Goal: Information Seeking & Learning: Learn about a topic

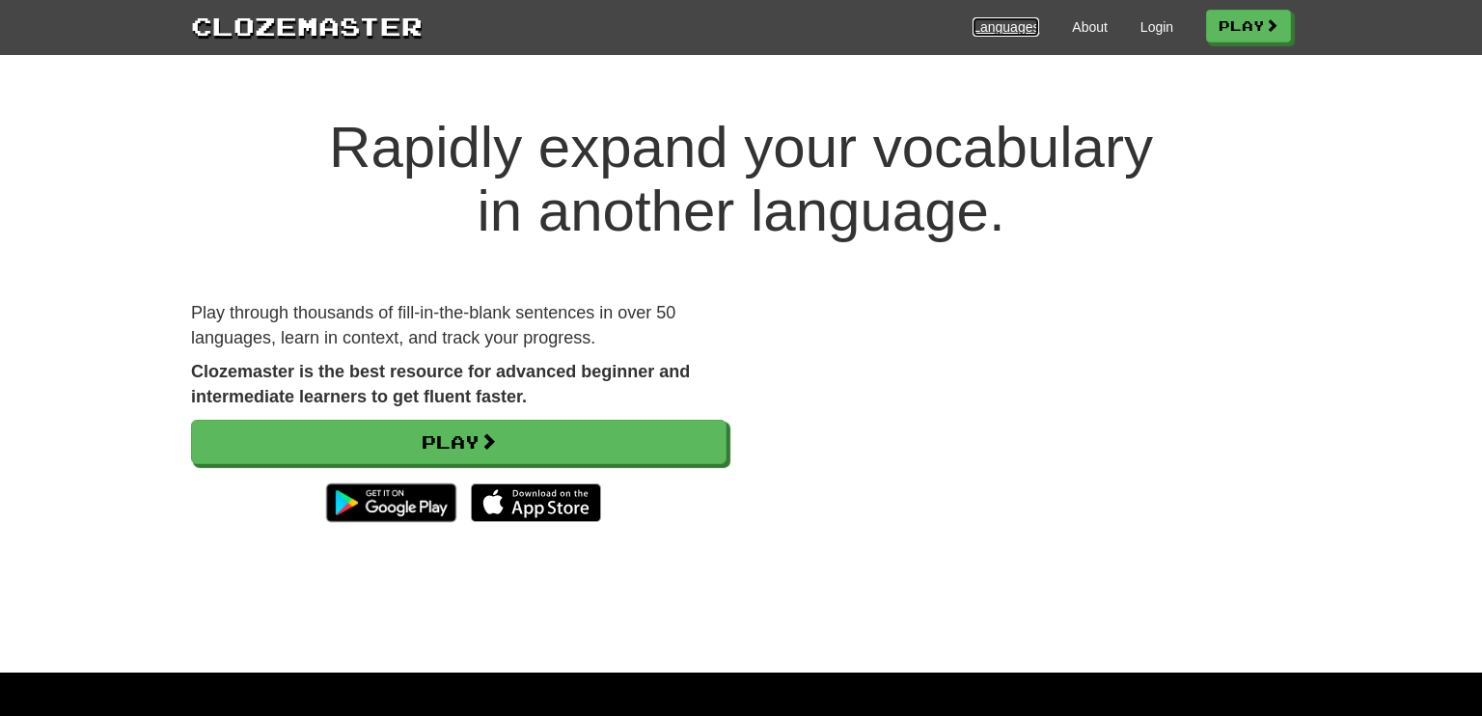
click at [1001, 33] on link "Languages" at bounding box center [1006, 26] width 67 height 19
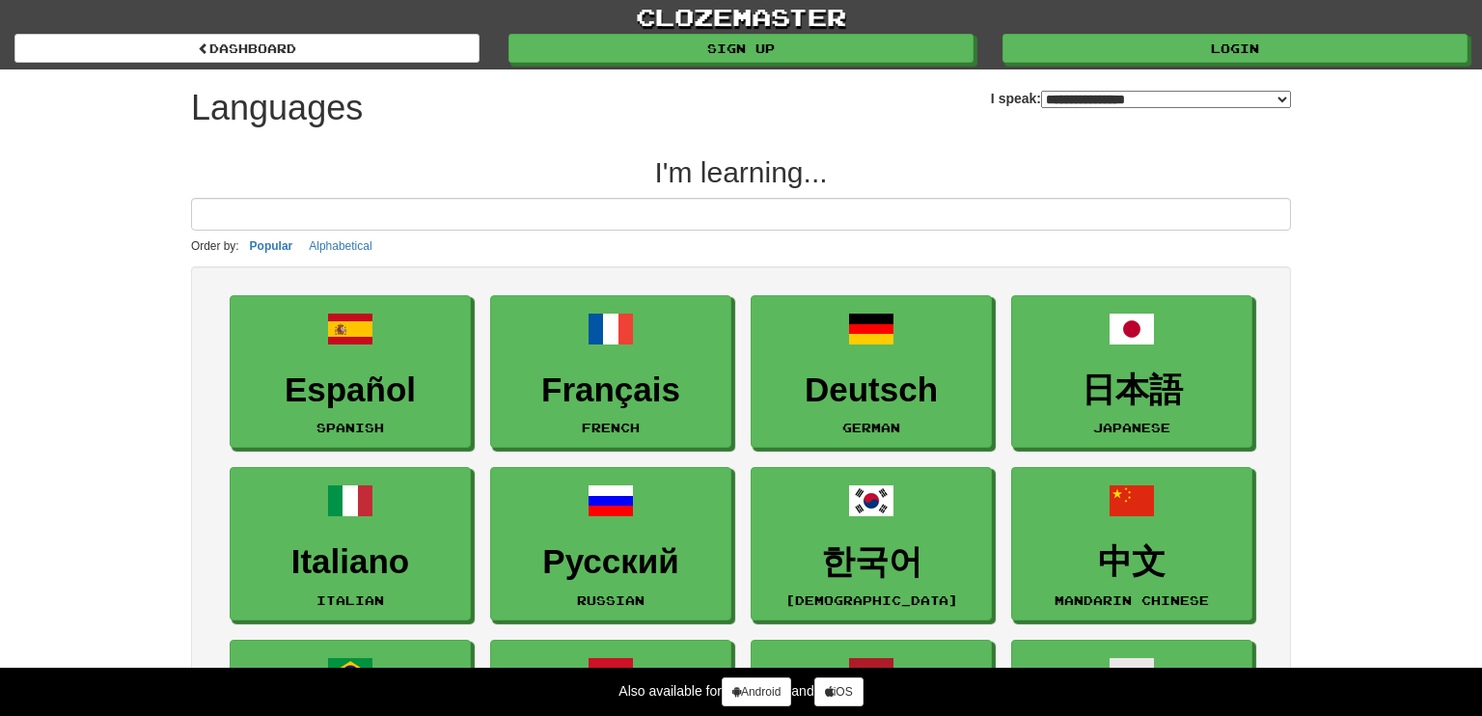
select select "*******"
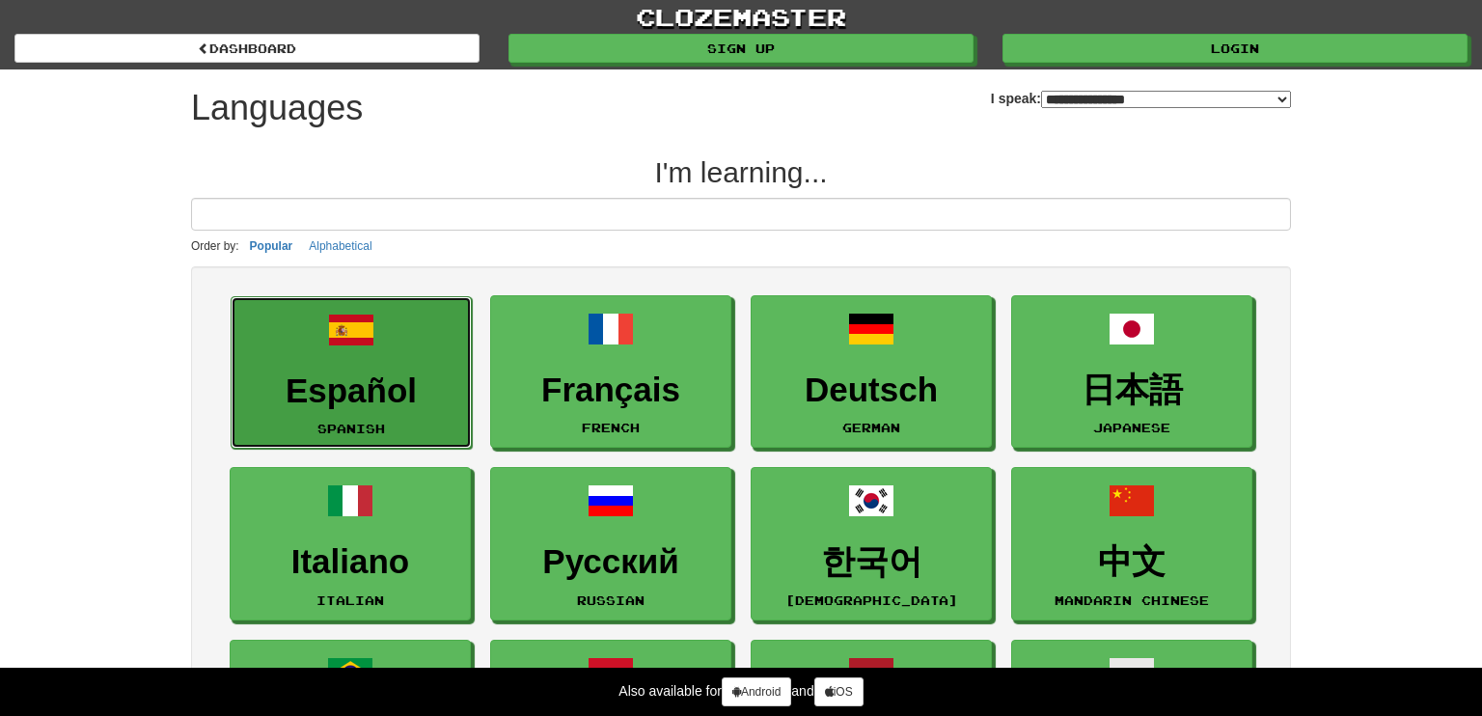
click at [324, 390] on h3 "Español" at bounding box center [351, 391] width 220 height 38
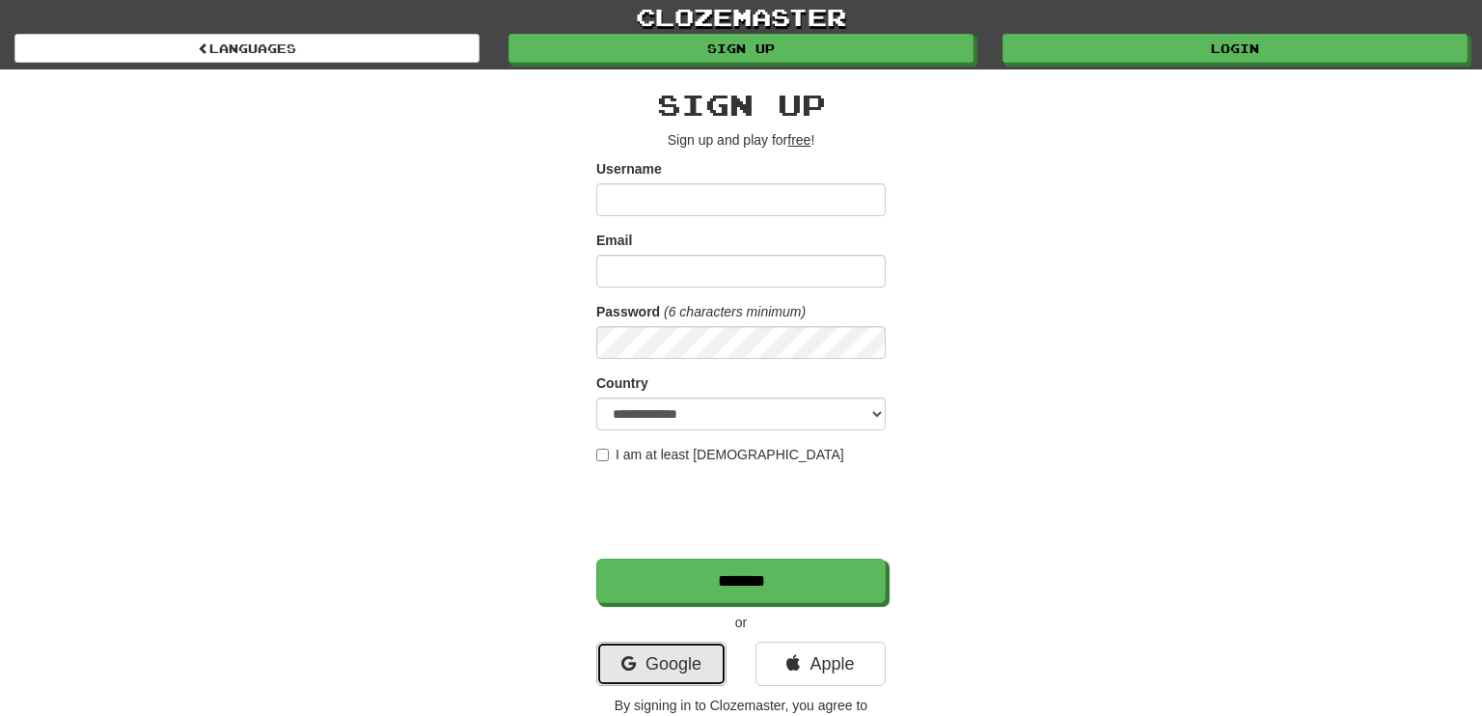
click at [681, 664] on link "Google" at bounding box center [661, 664] width 130 height 44
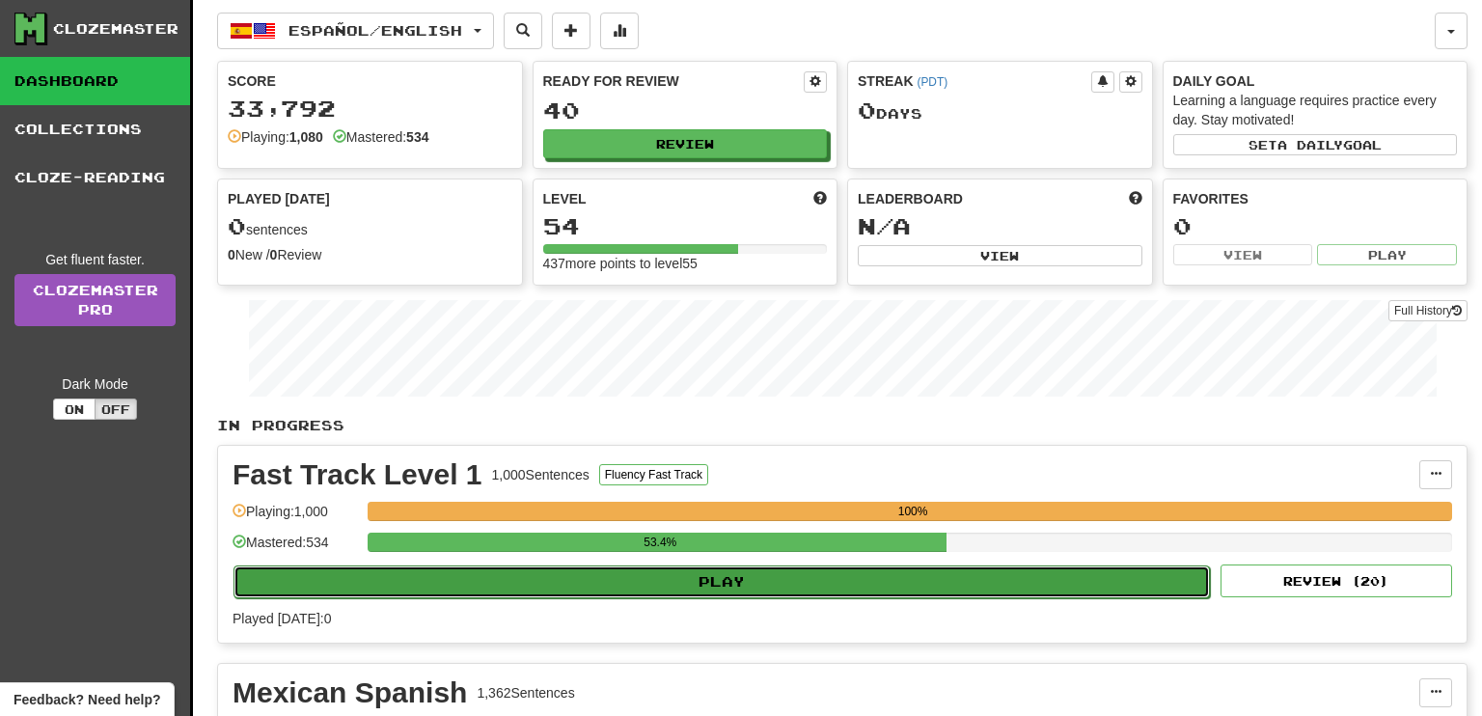
click at [727, 571] on button "Play" at bounding box center [721, 581] width 976 height 33
select select "**"
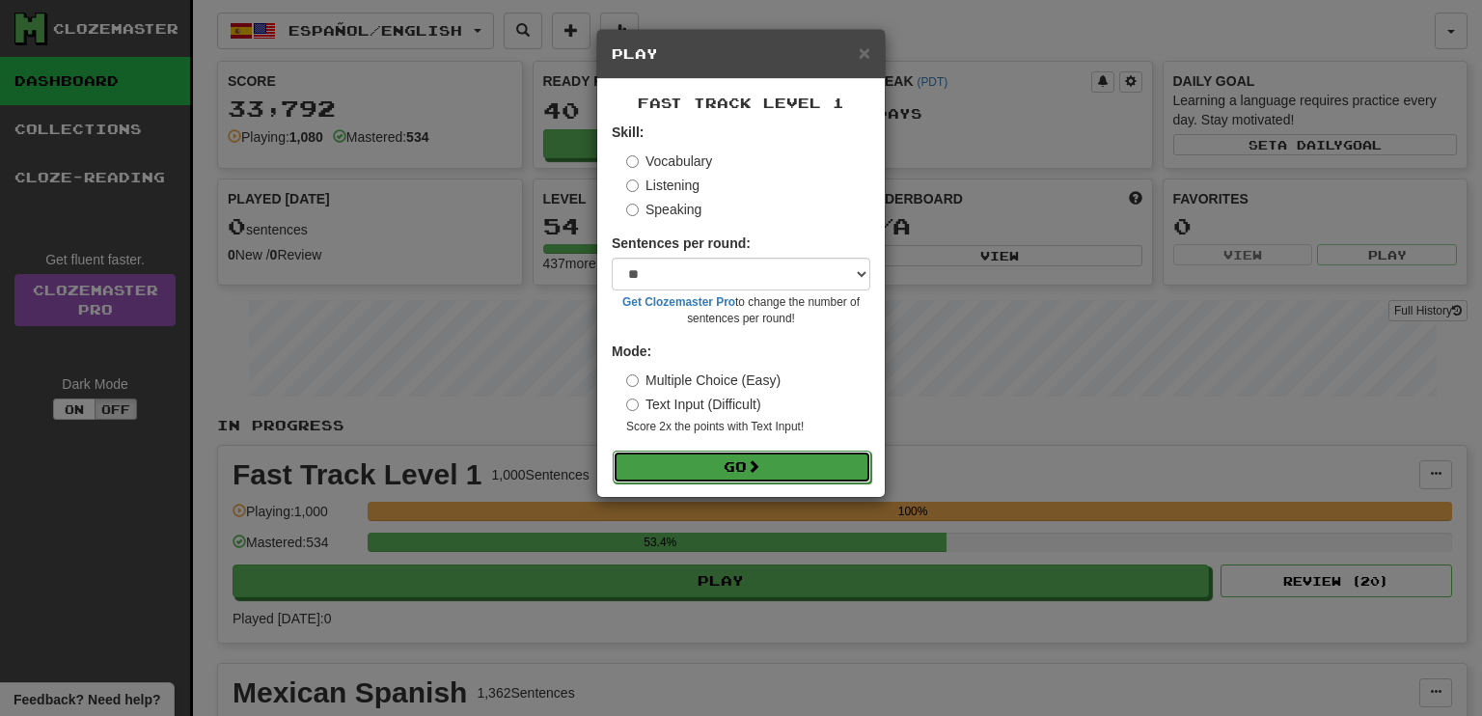
click at [727, 466] on button "Go" at bounding box center [742, 467] width 259 height 33
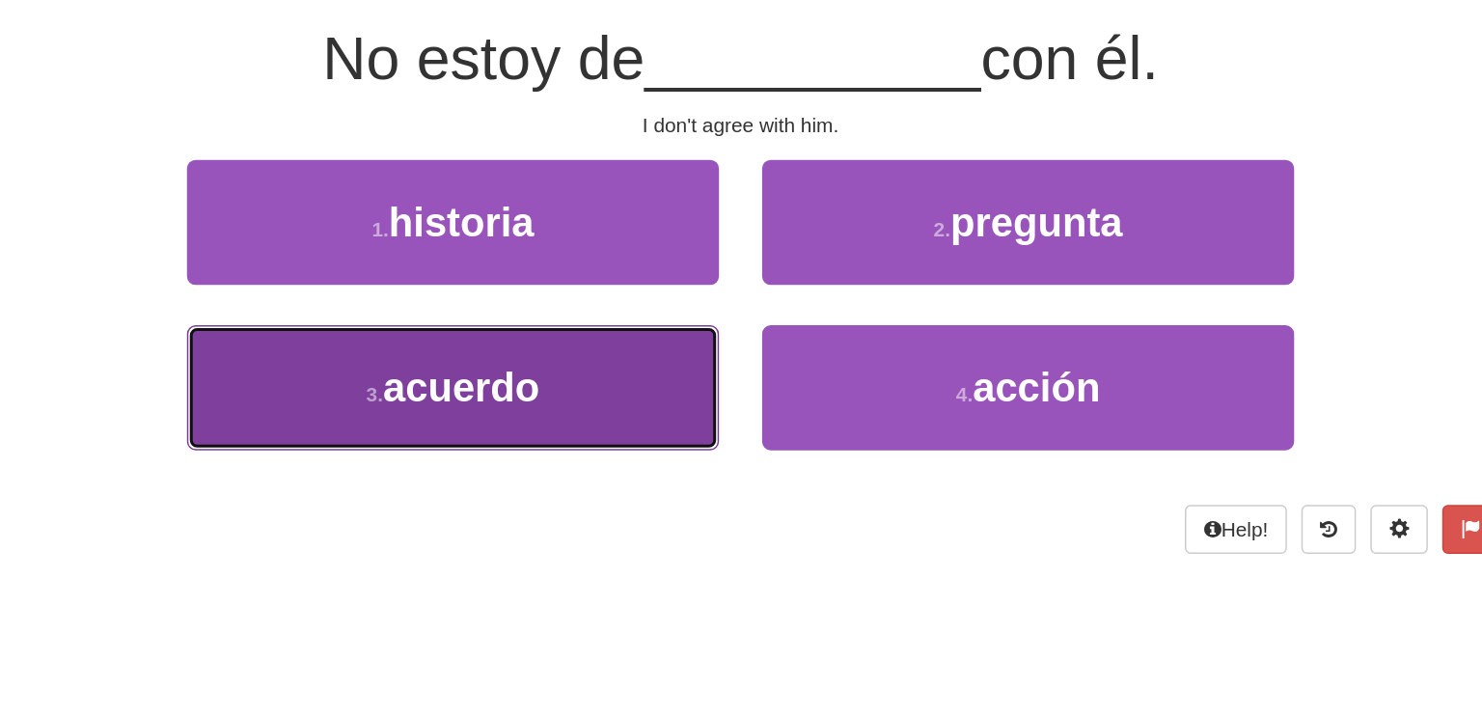
click at [570, 451] on span "acuerdo" at bounding box center [553, 438] width 105 height 30
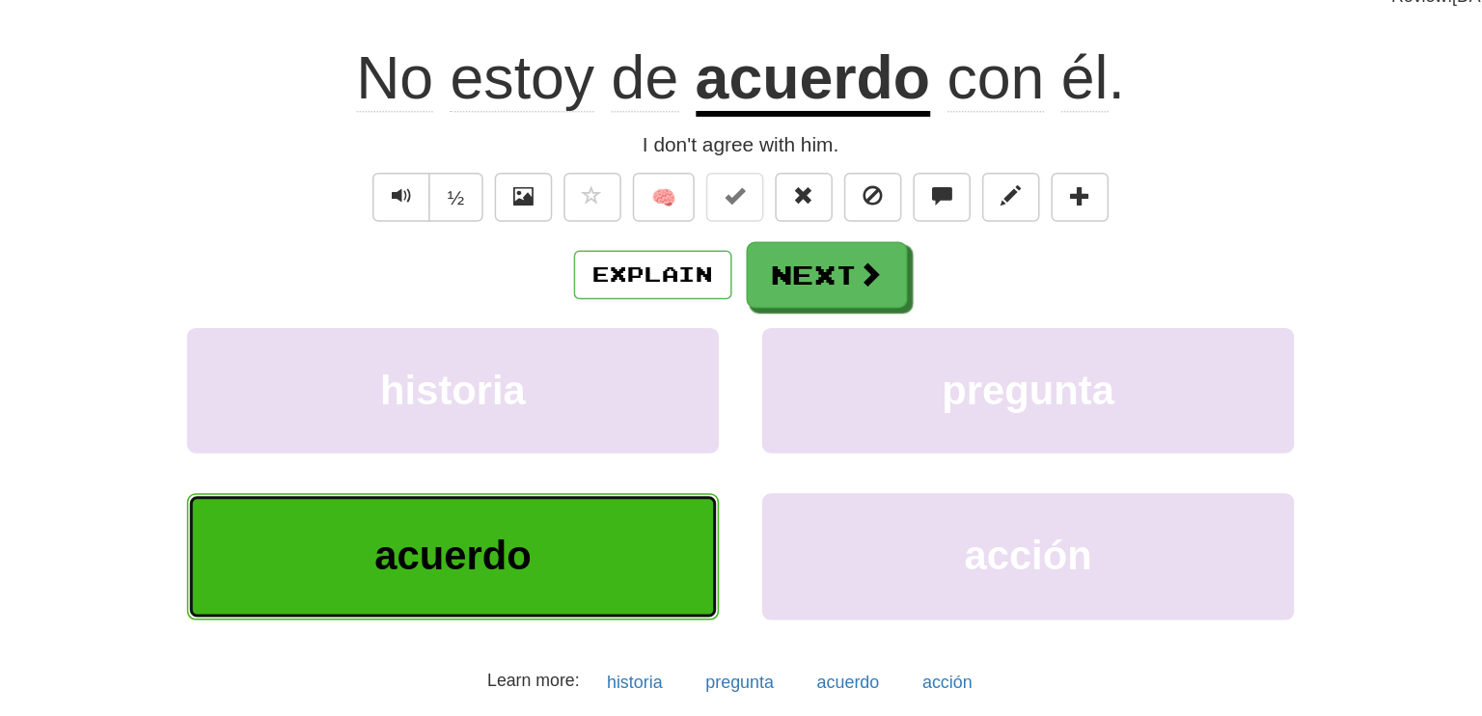
scroll to position [13, 0]
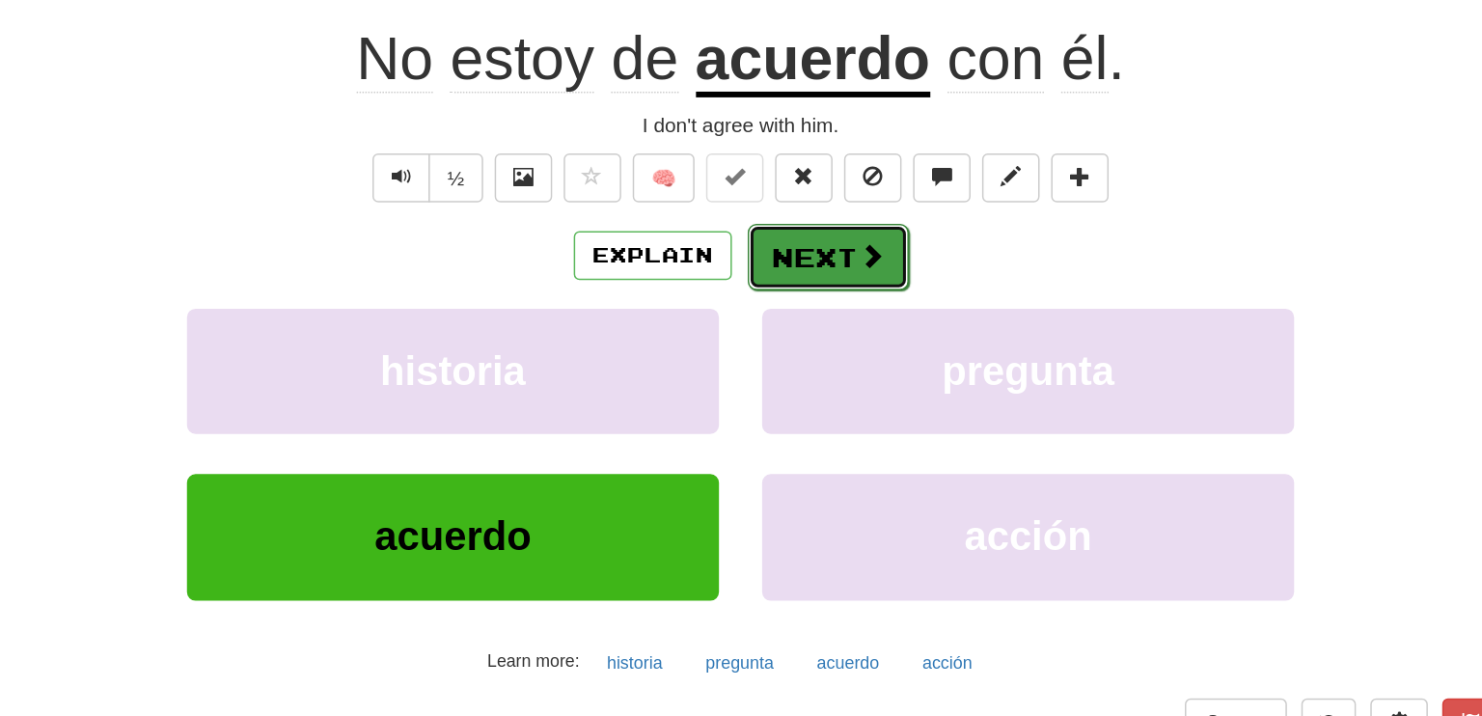
click at [755, 350] on button "Next" at bounding box center [800, 350] width 108 height 44
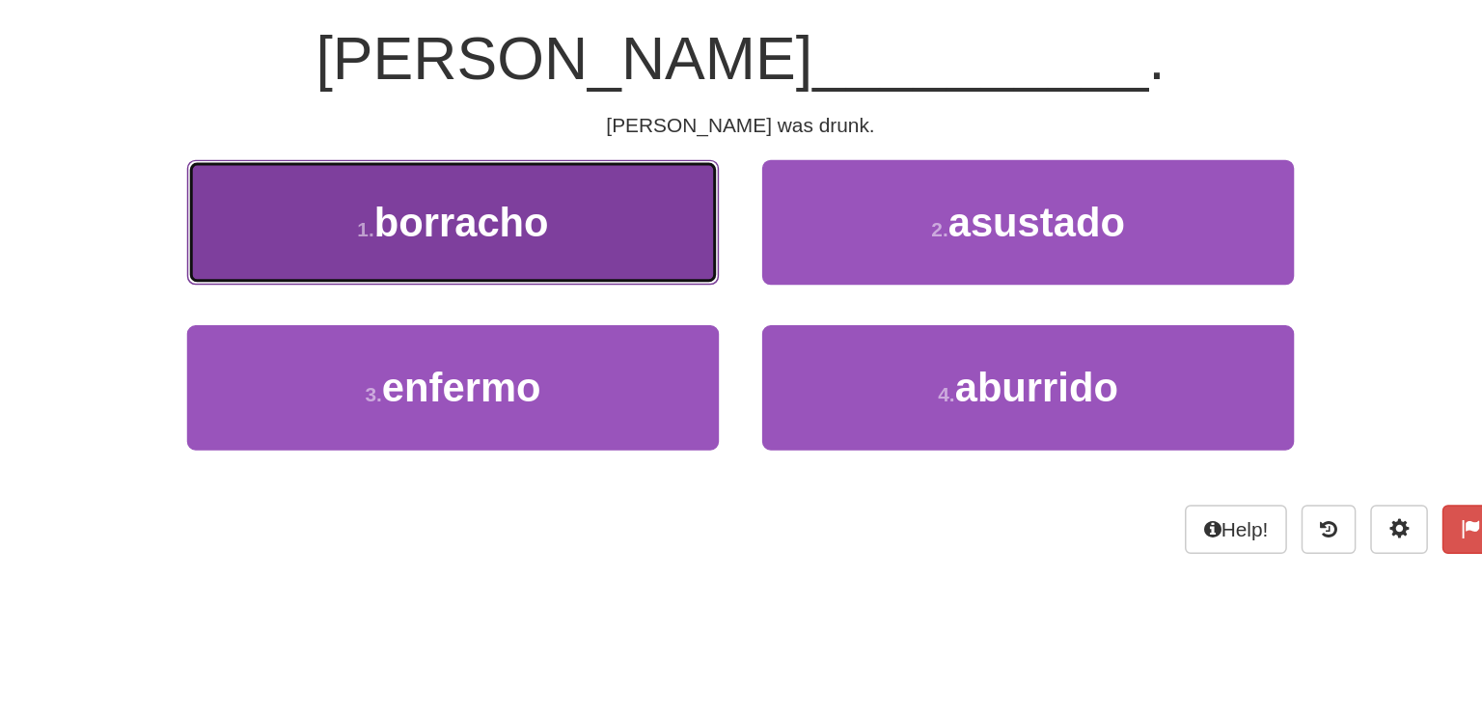
click at [637, 320] on button "1 . [GEOGRAPHIC_DATA]" at bounding box center [548, 327] width 357 height 84
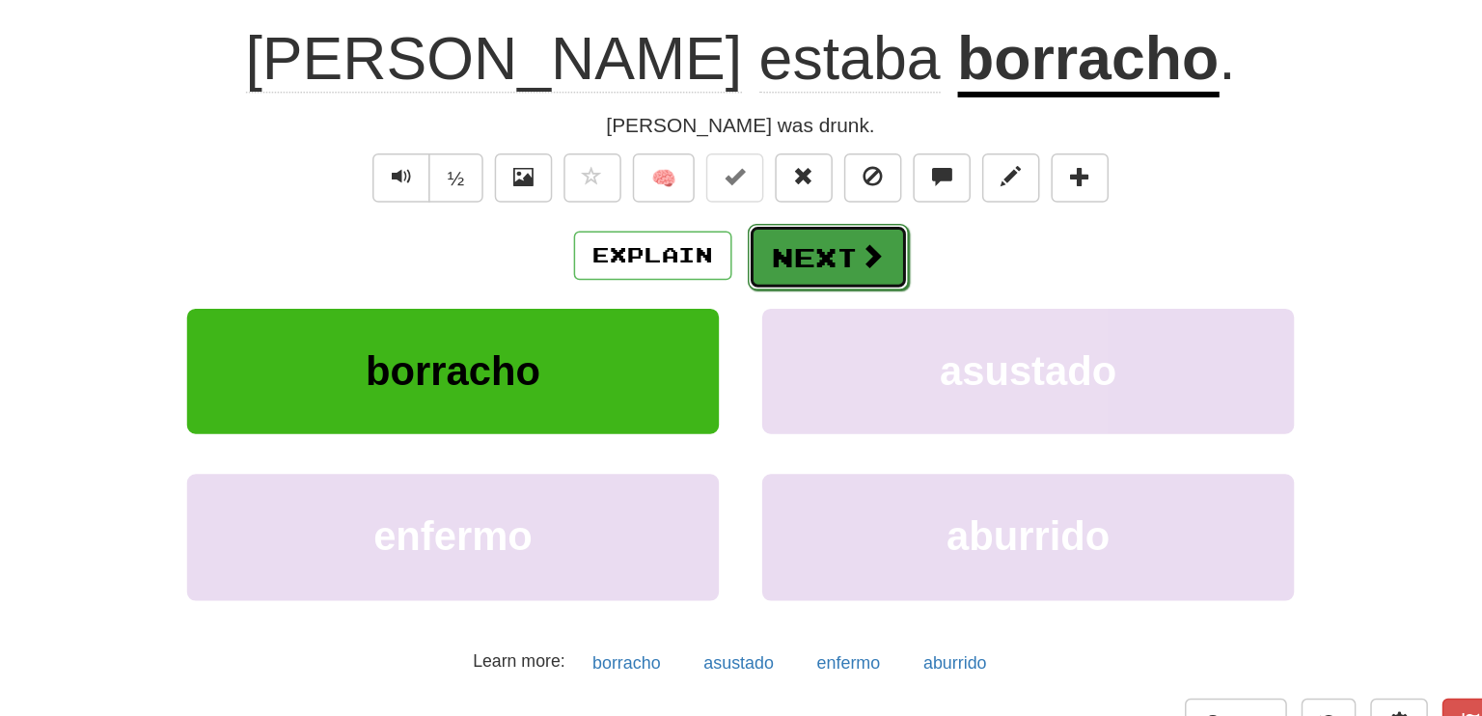
click at [780, 345] on button "Next" at bounding box center [800, 350] width 108 height 44
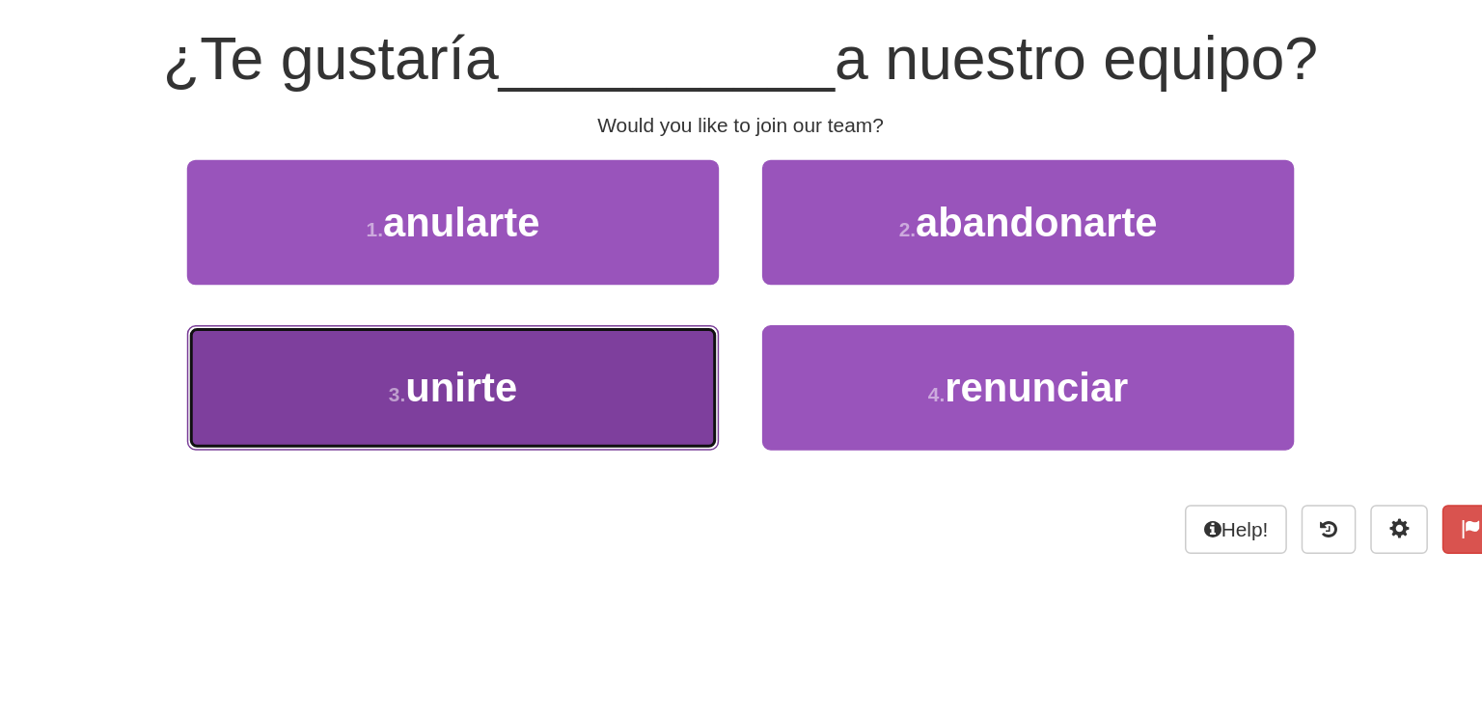
click at [661, 436] on button "3 . unirte" at bounding box center [548, 438] width 357 height 84
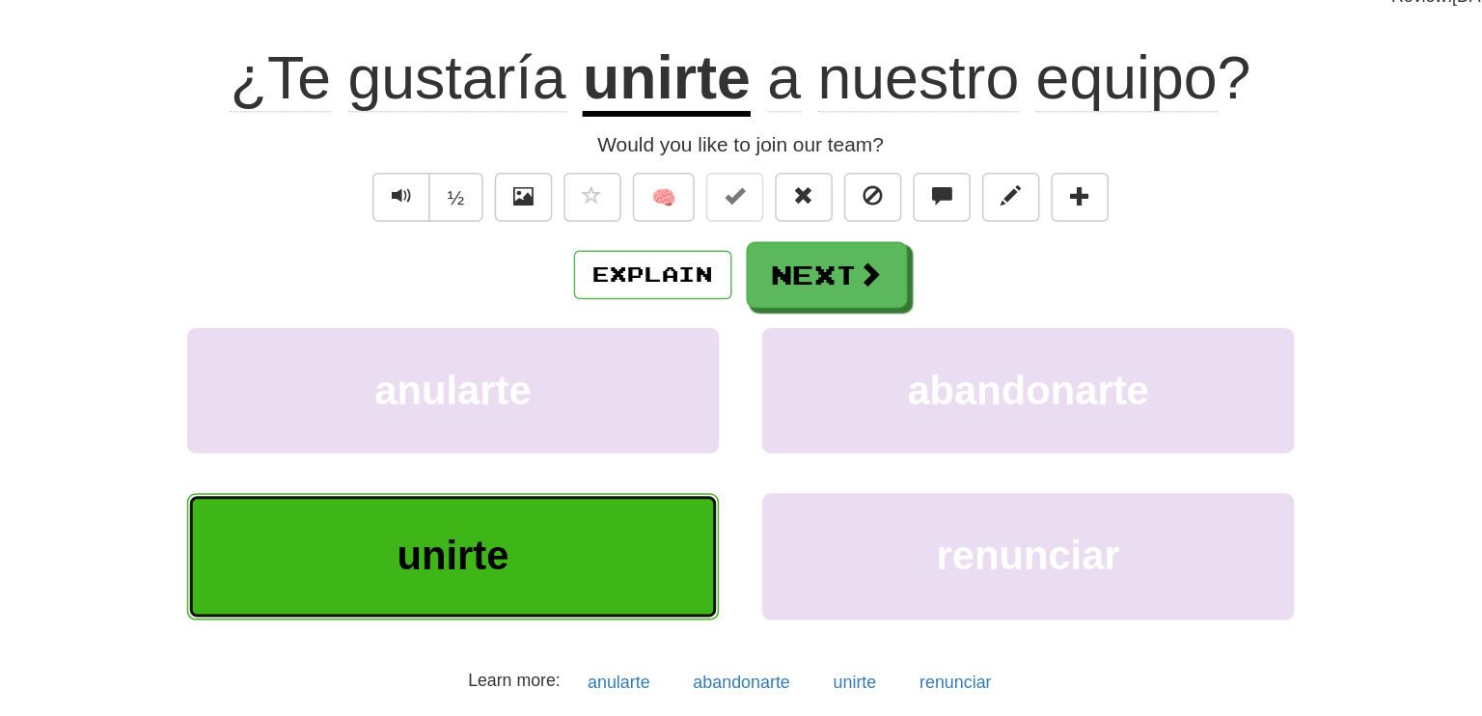
scroll to position [13, 0]
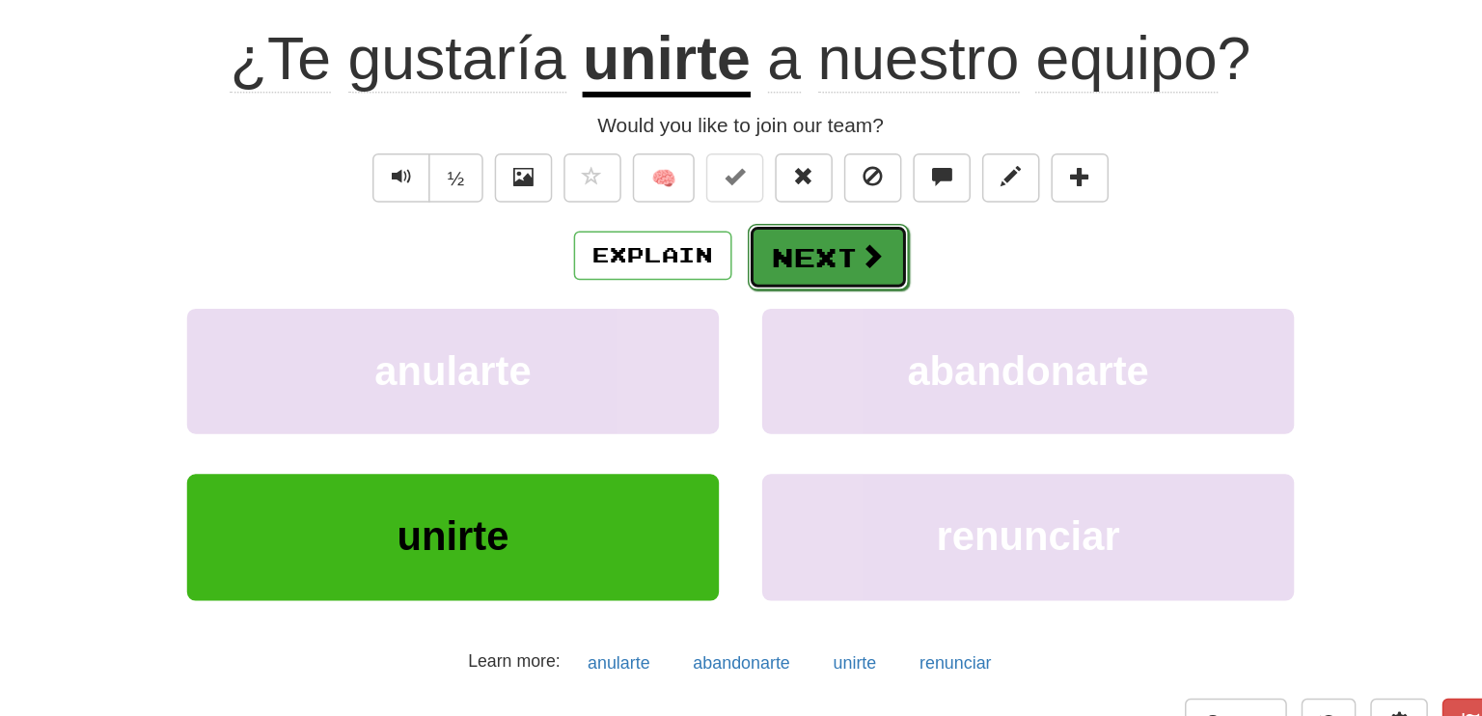
click at [774, 348] on button "Next" at bounding box center [800, 350] width 108 height 44
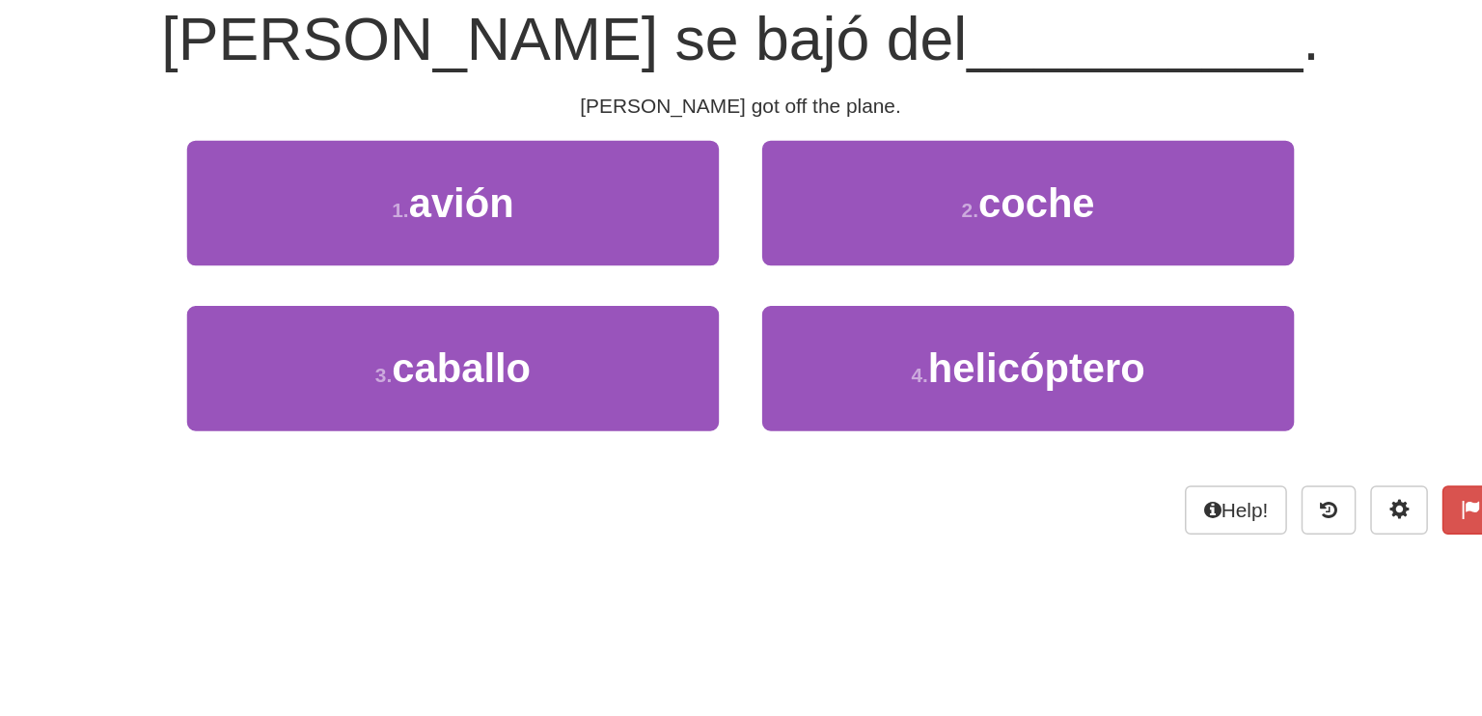
scroll to position [0, 0]
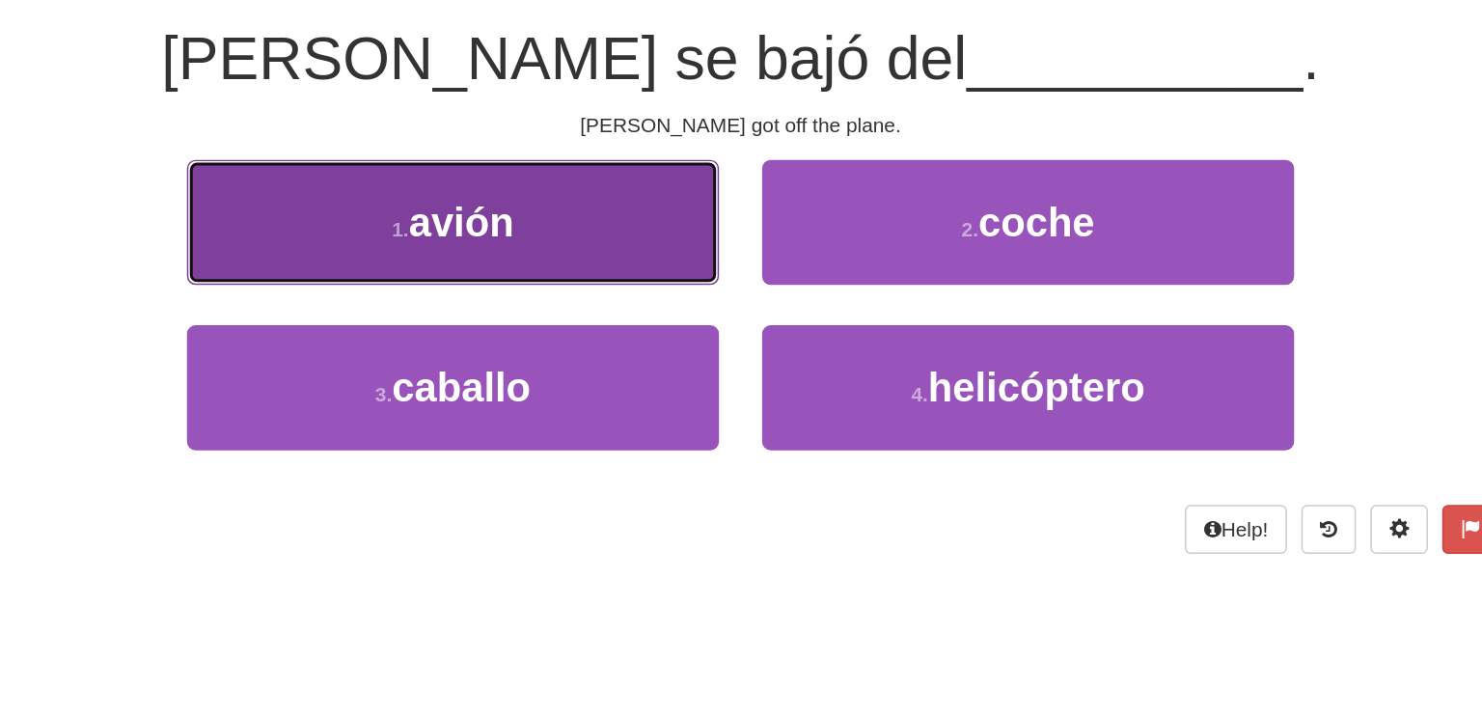
click at [573, 323] on span "avión" at bounding box center [553, 327] width 70 height 30
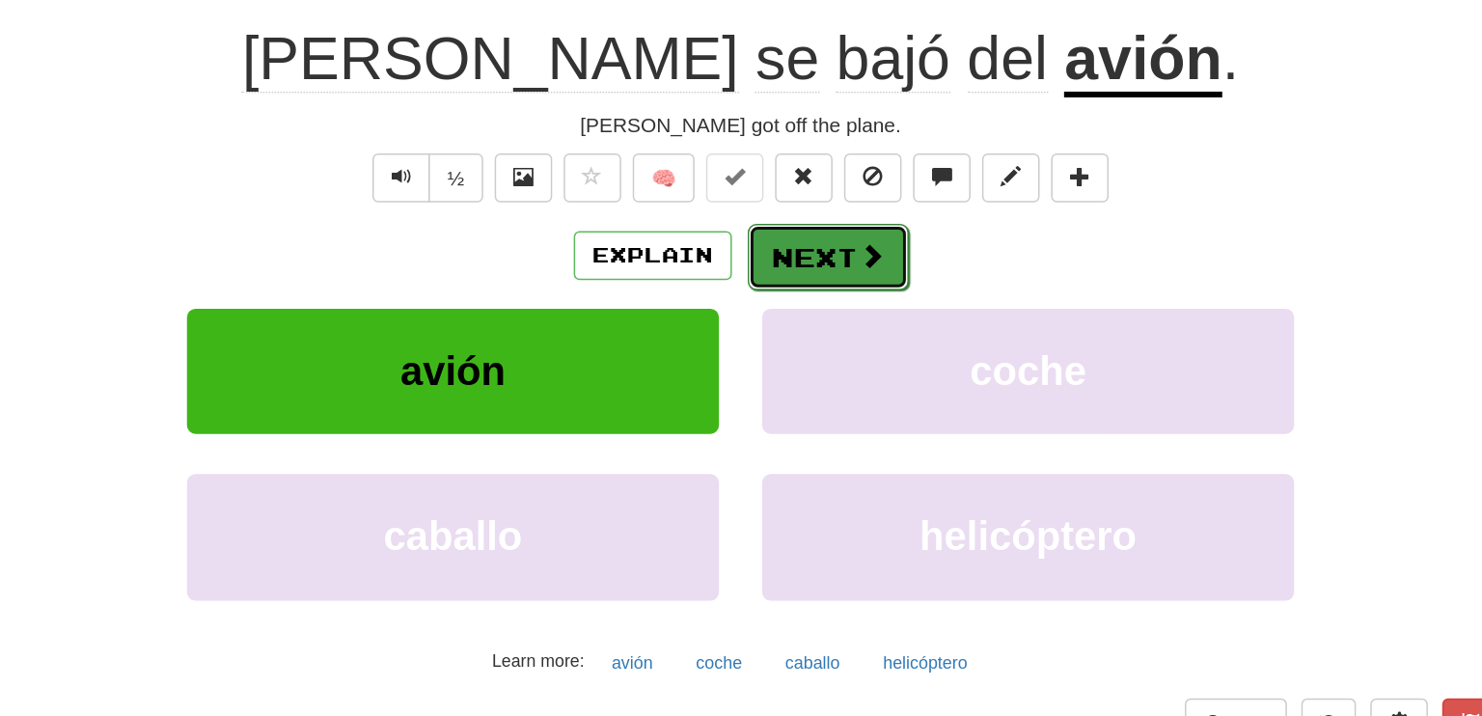
click at [798, 347] on button "Next" at bounding box center [800, 350] width 108 height 44
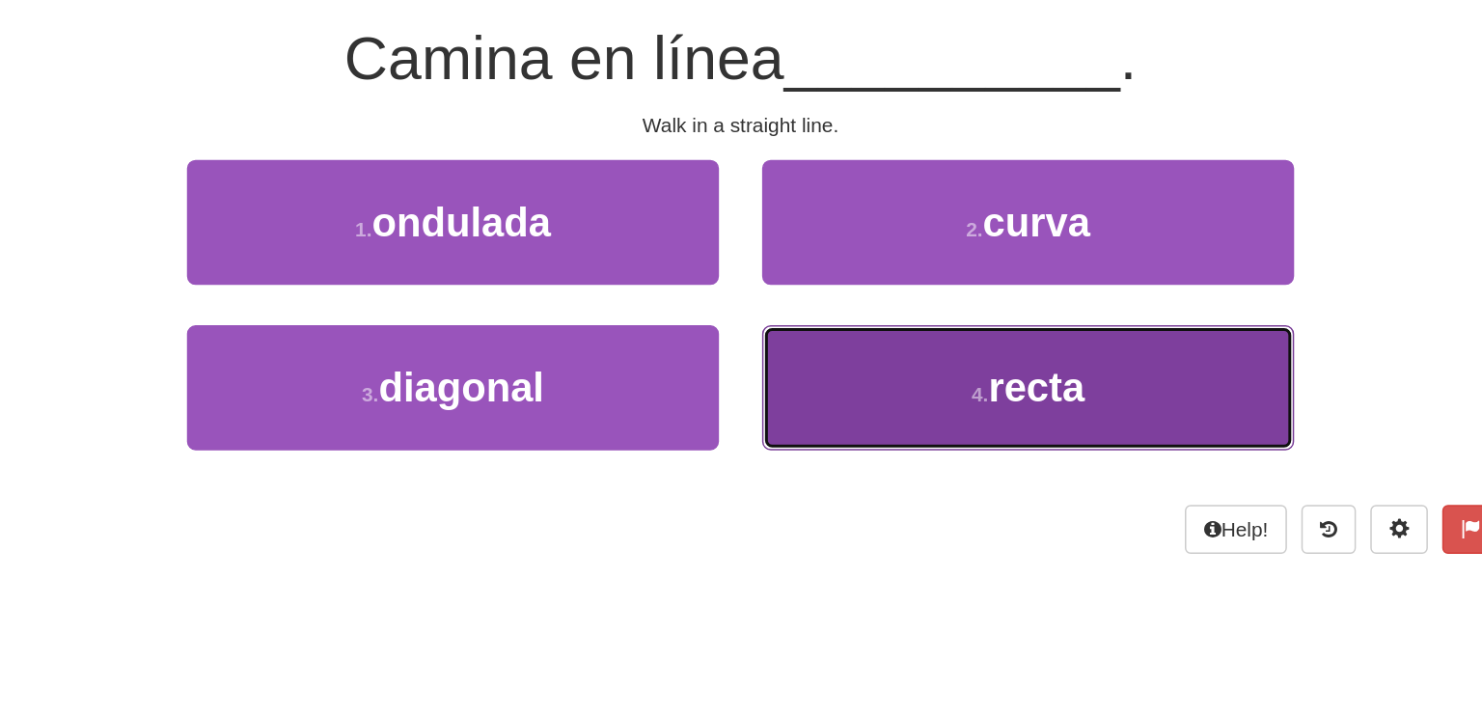
click at [917, 431] on span "recta" at bounding box center [939, 438] width 65 height 30
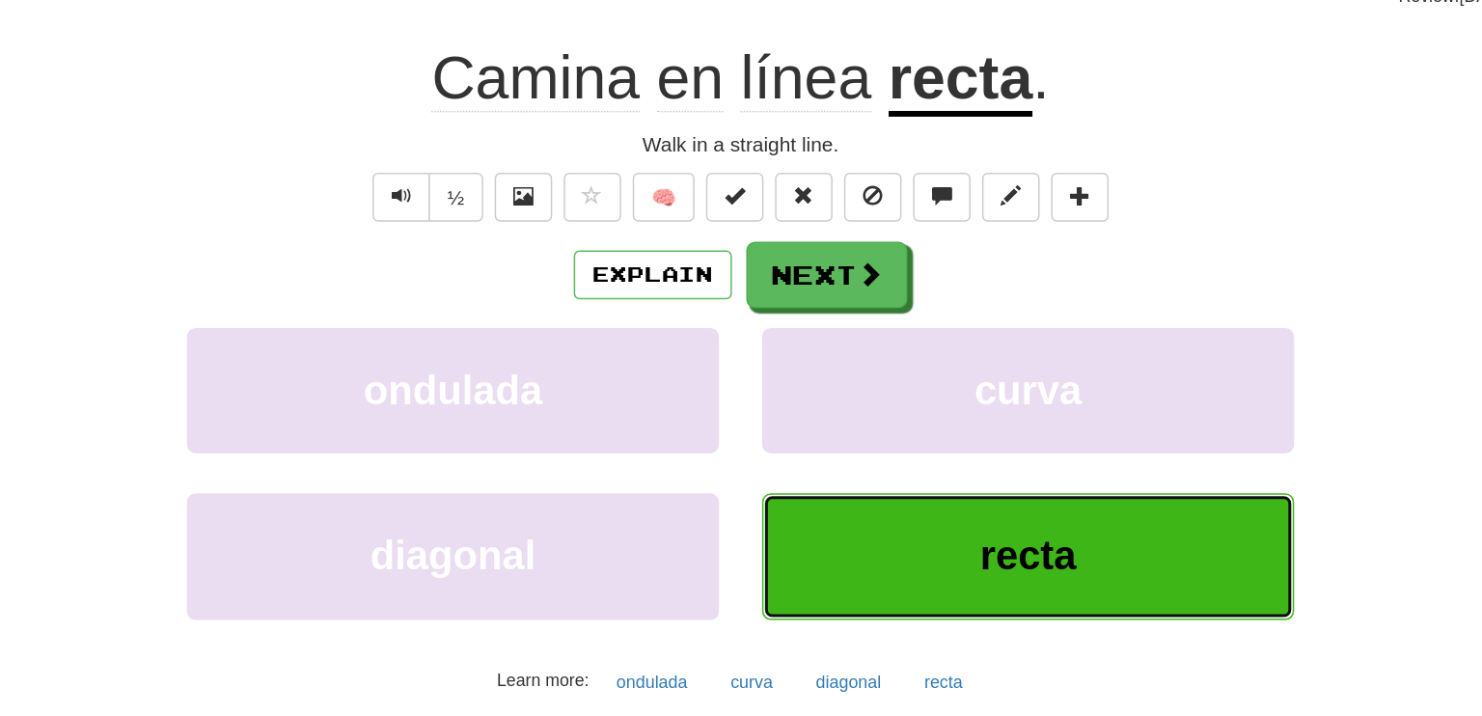
scroll to position [13, 0]
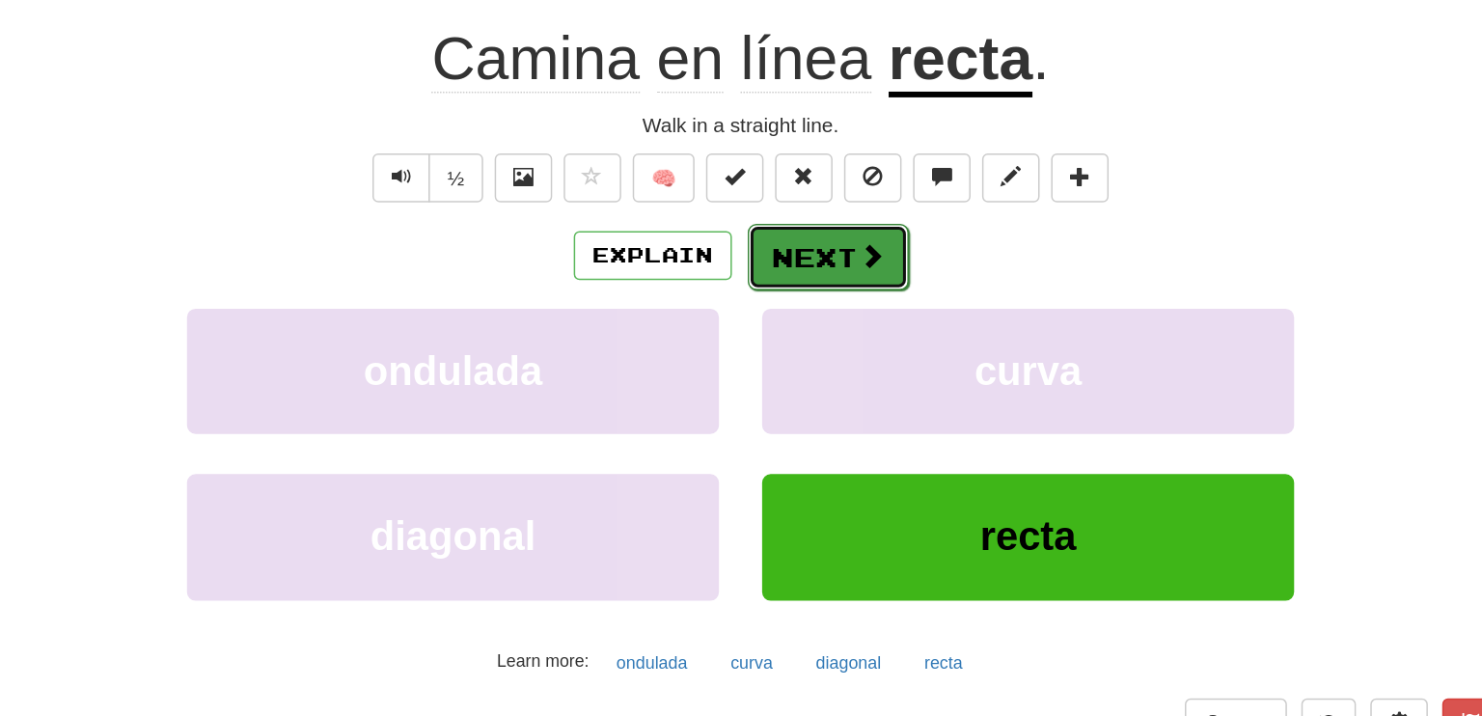
click at [810, 343] on button "Next" at bounding box center [800, 350] width 108 height 44
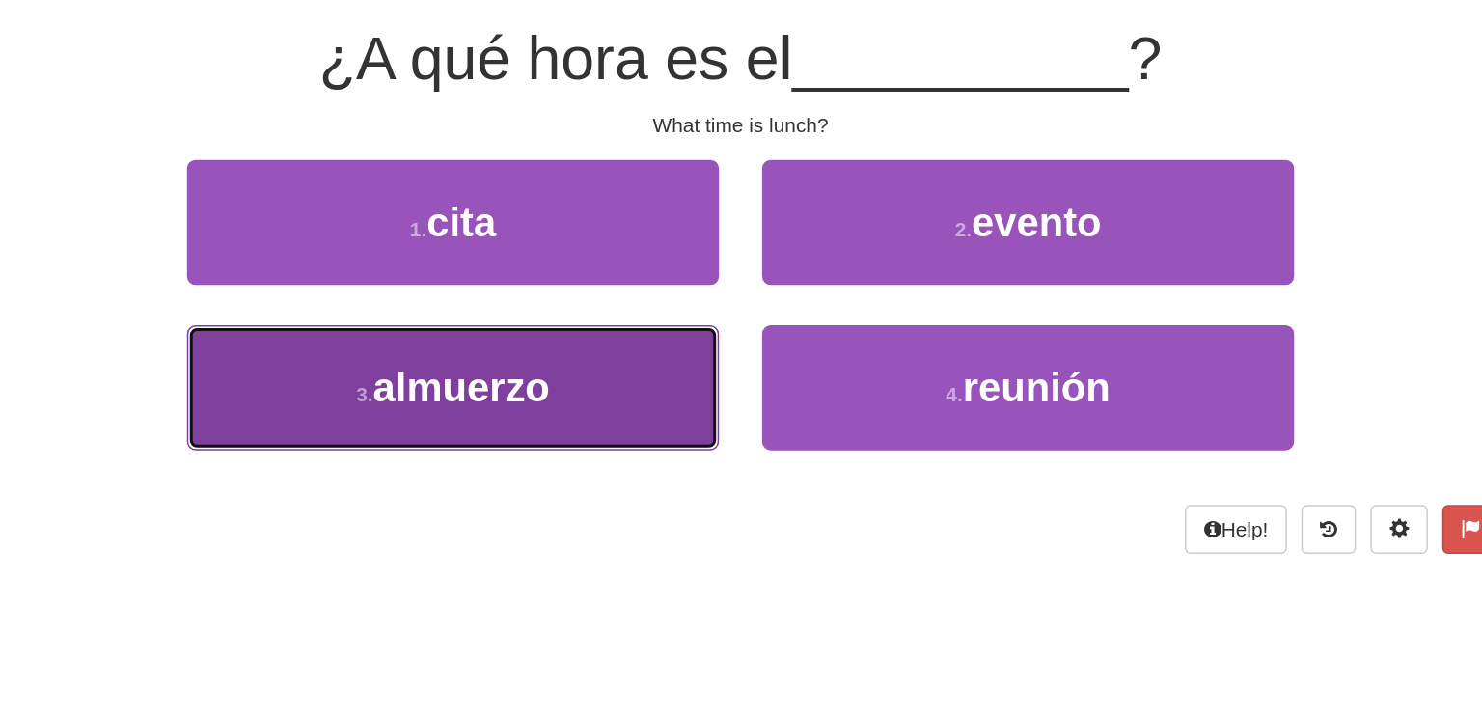
click at [639, 431] on button "3 . [GEOGRAPHIC_DATA]" at bounding box center [548, 438] width 357 height 84
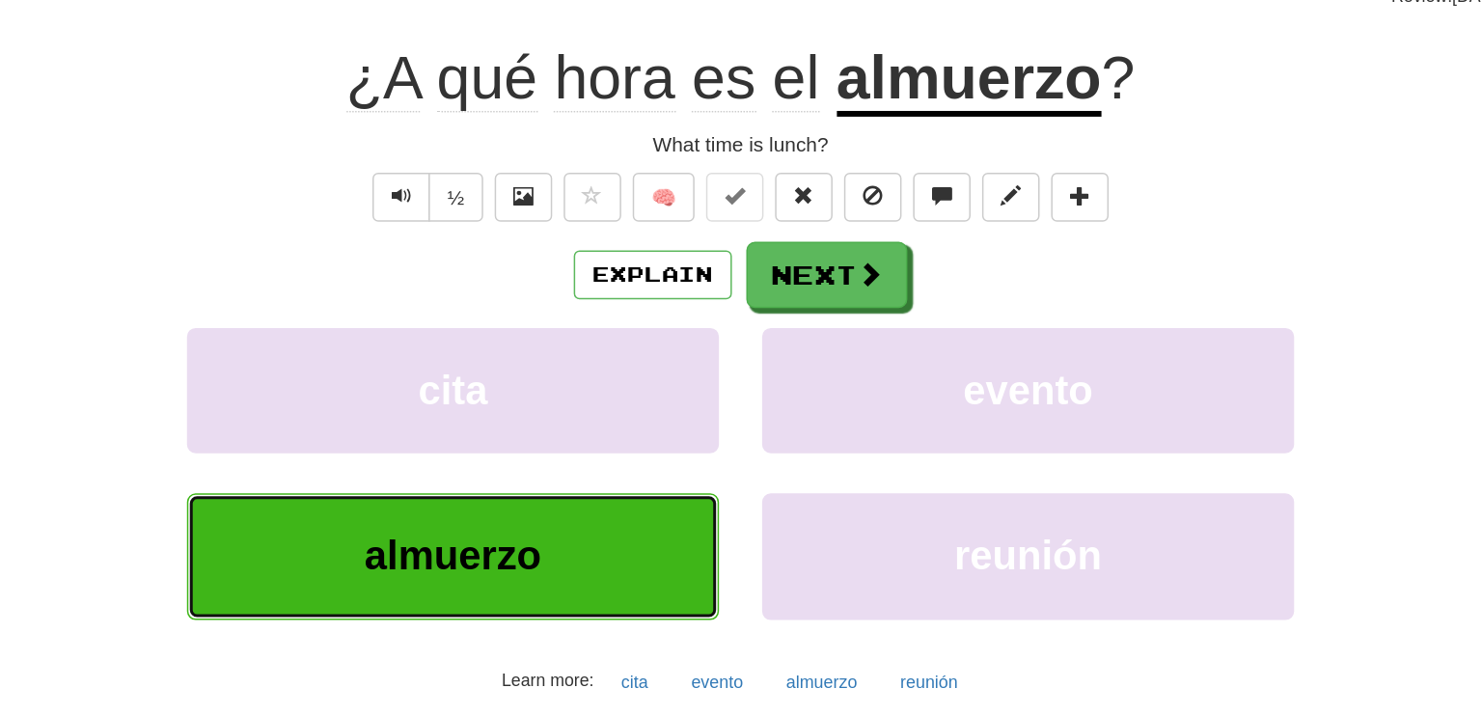
scroll to position [13, 0]
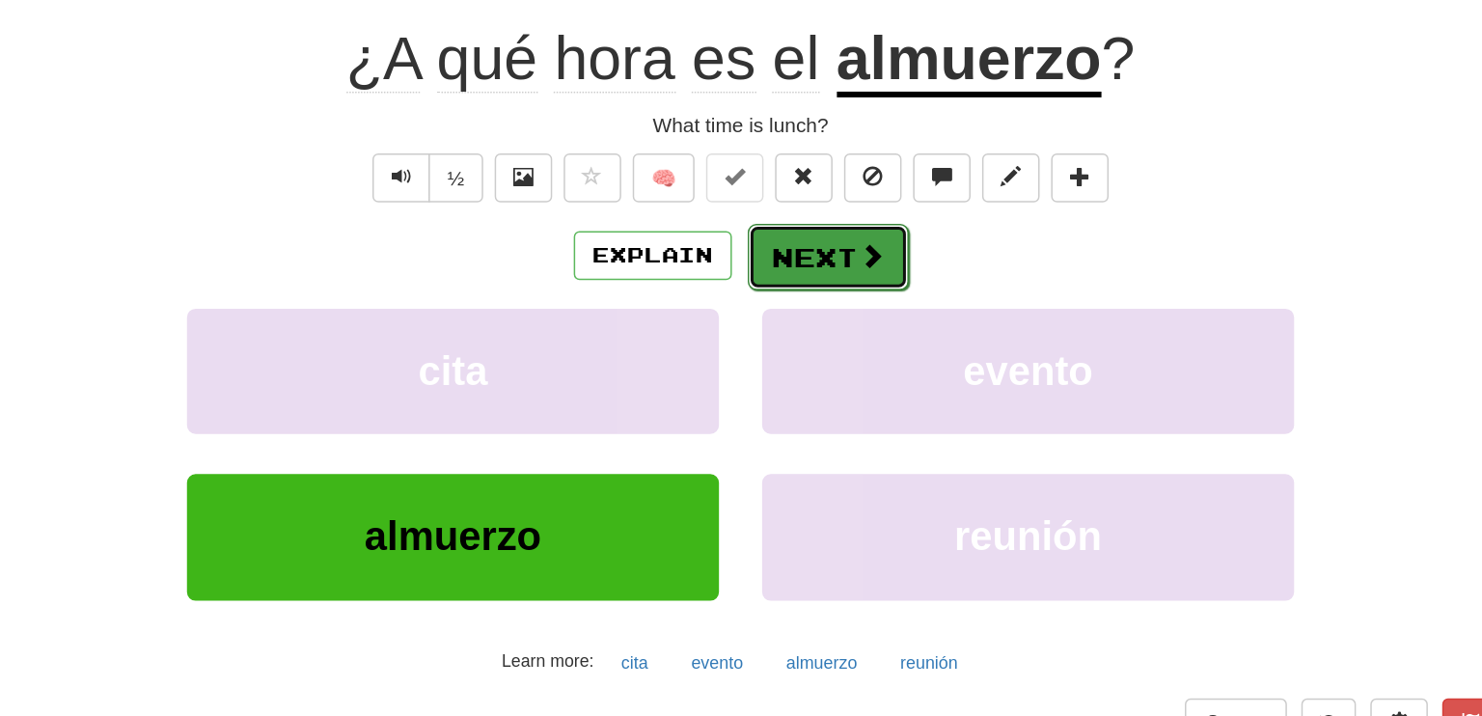
click at [814, 352] on button "Next" at bounding box center [800, 350] width 108 height 44
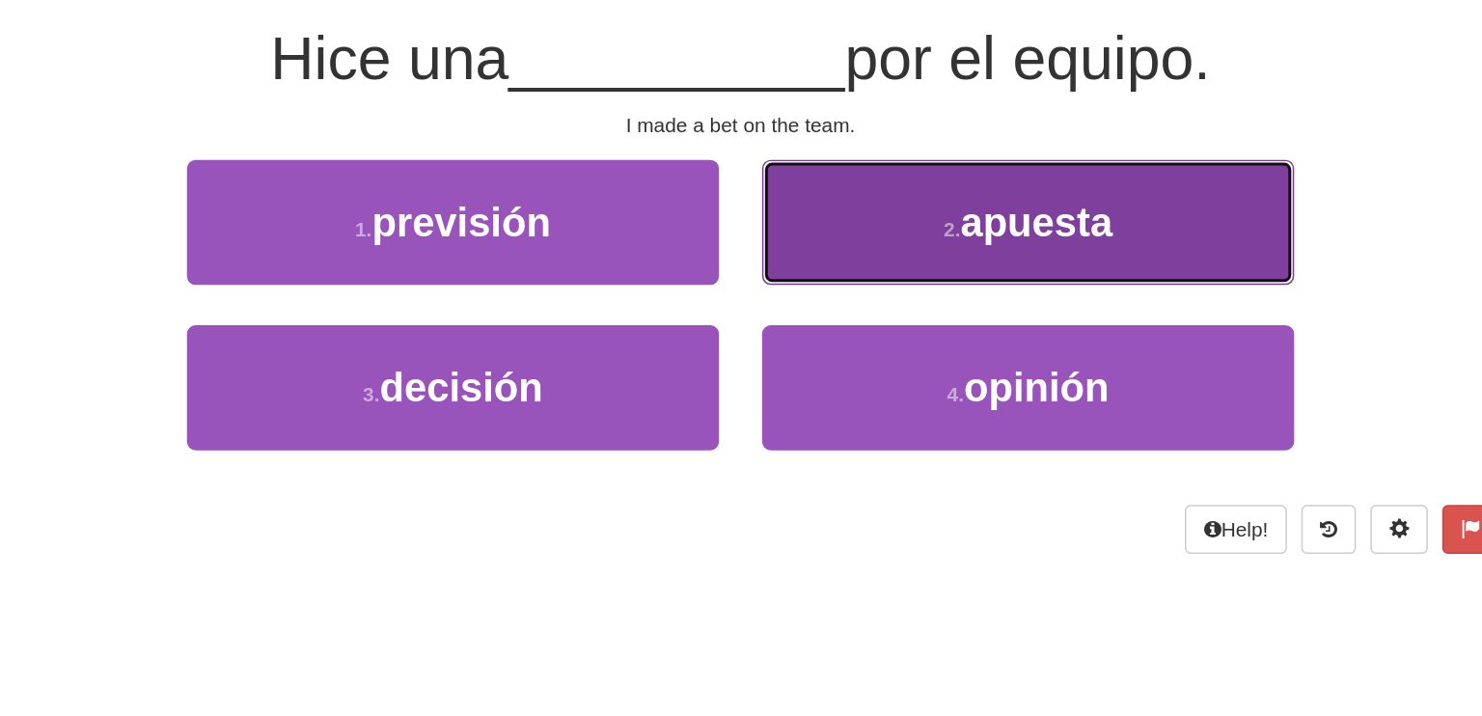
click at [868, 338] on button "2 . apuesta" at bounding box center [933, 327] width 357 height 84
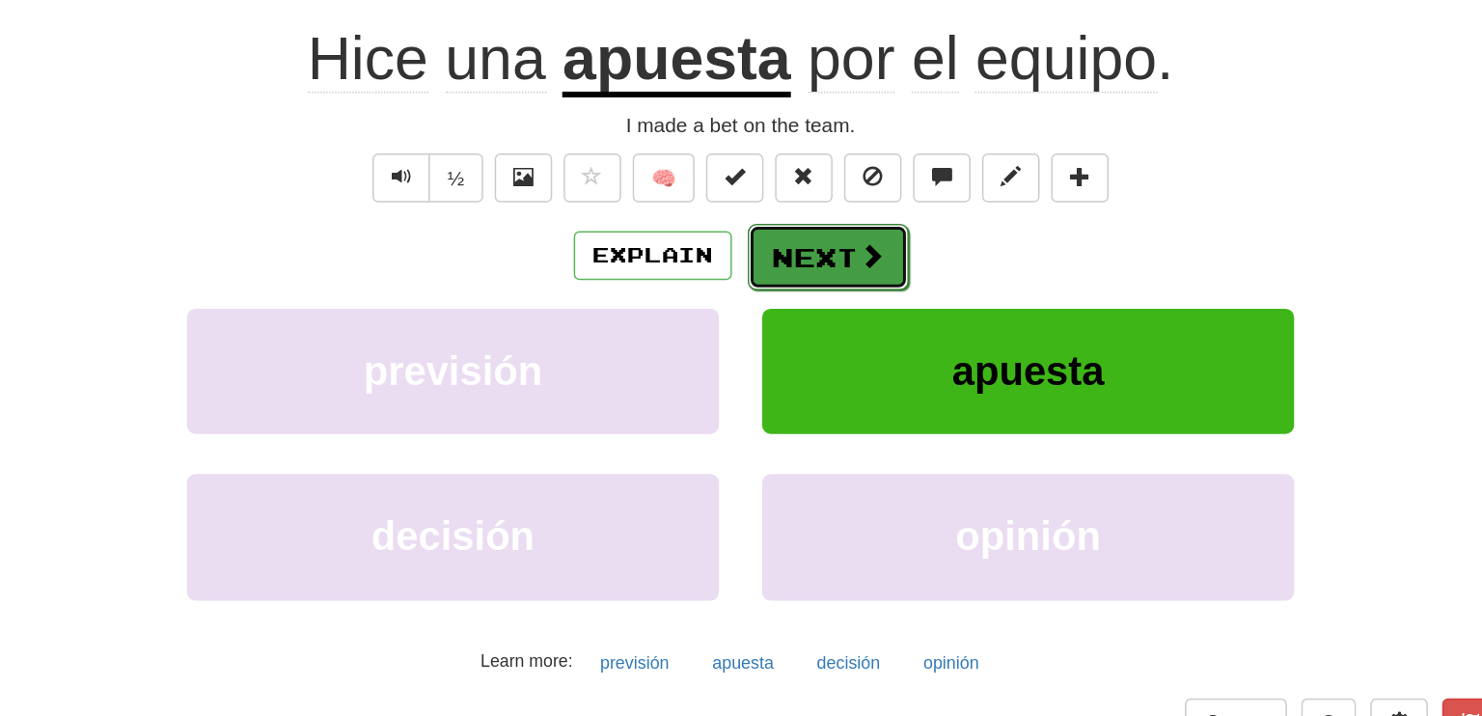
click at [777, 350] on button "Next" at bounding box center [800, 350] width 108 height 44
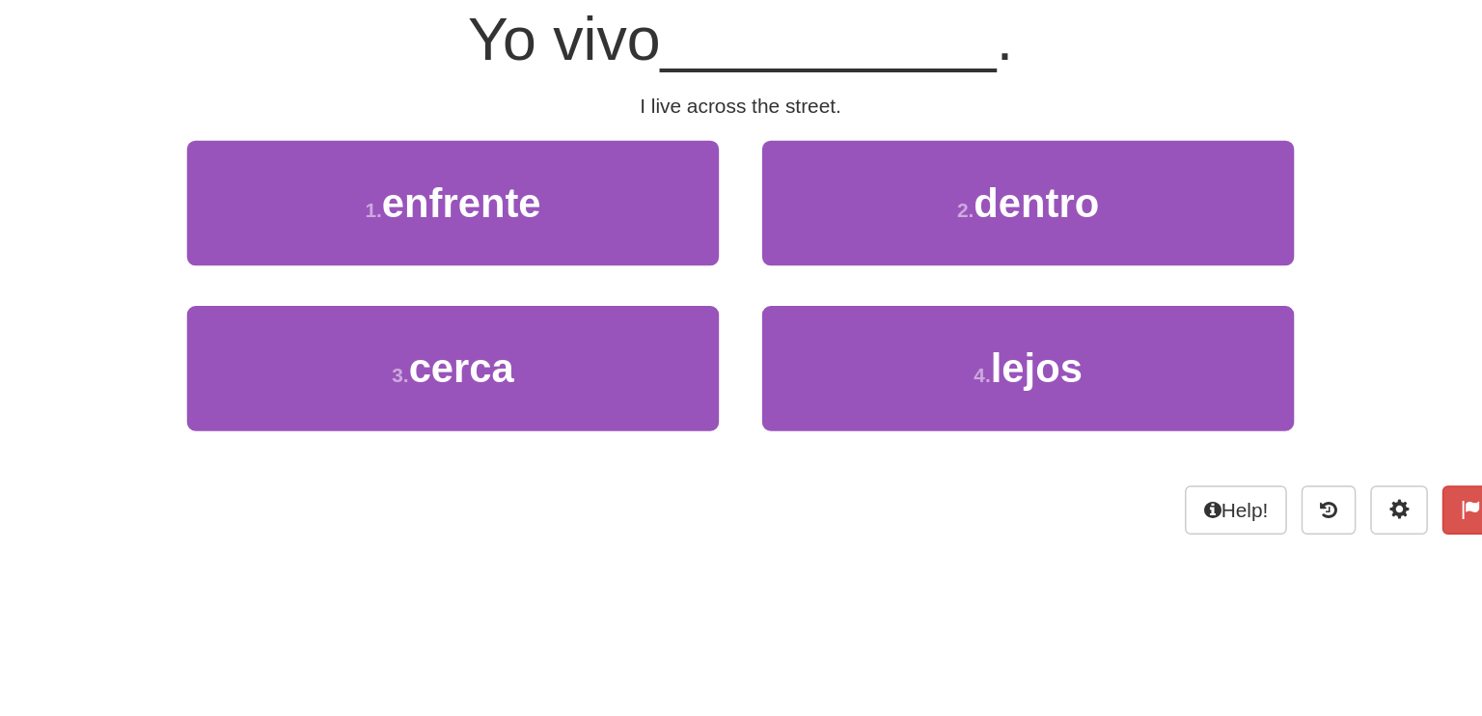
scroll to position [0, 0]
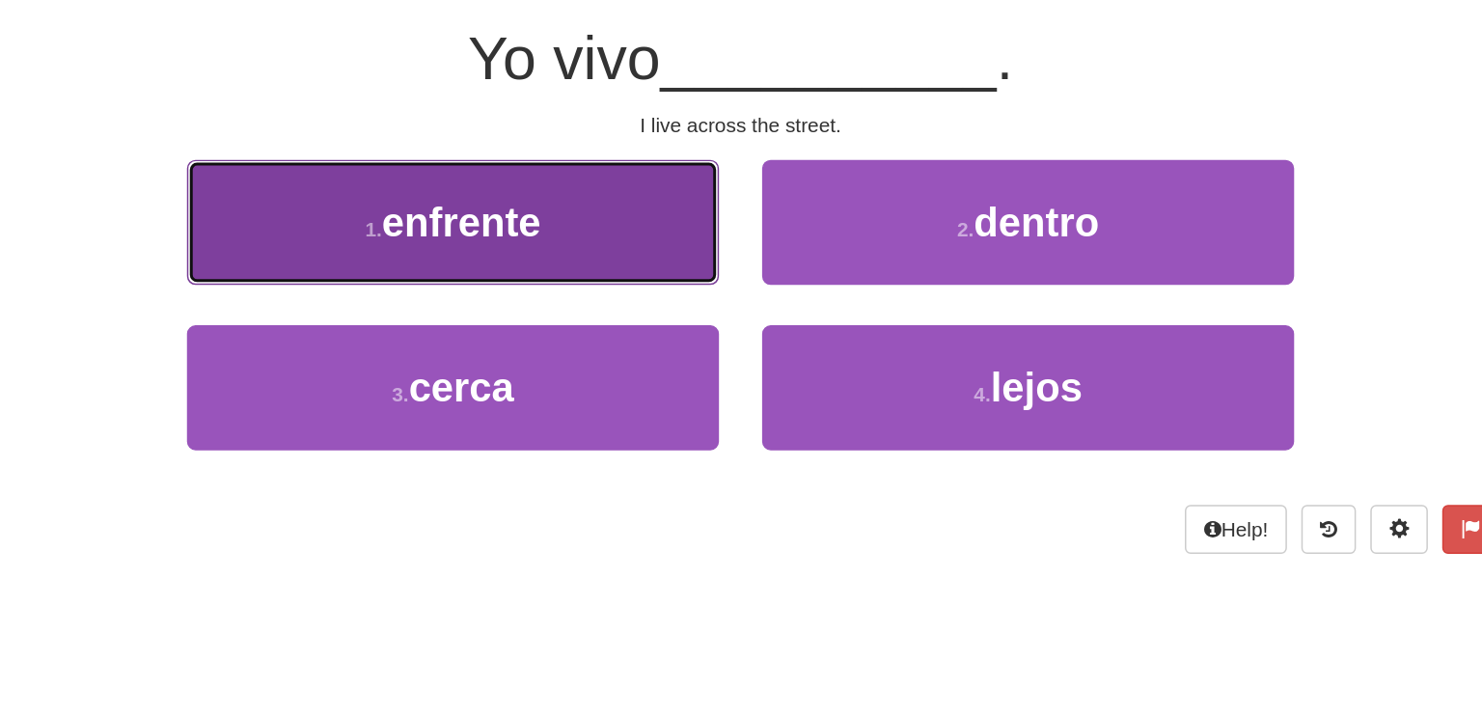
click at [673, 330] on button "1 . enfrente" at bounding box center [548, 327] width 357 height 84
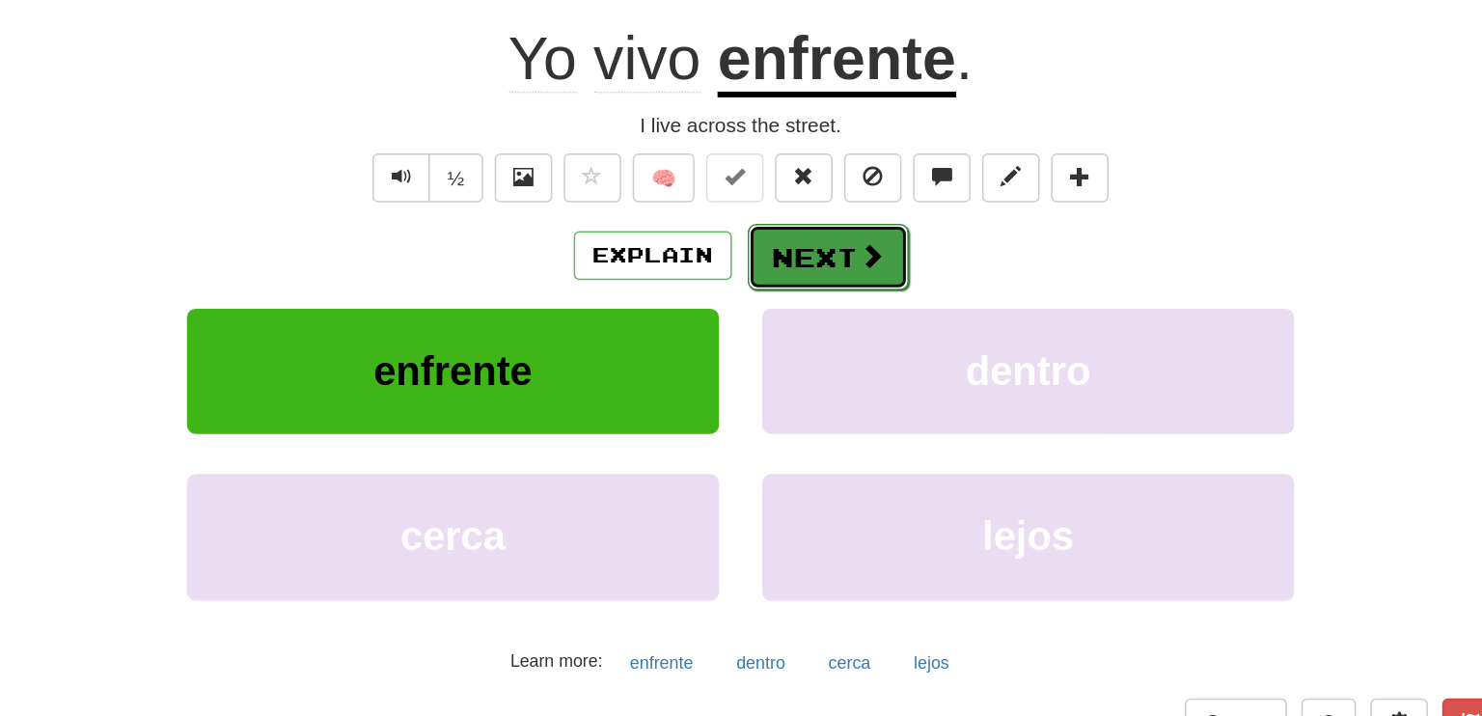
click at [789, 353] on button "Next" at bounding box center [800, 350] width 108 height 44
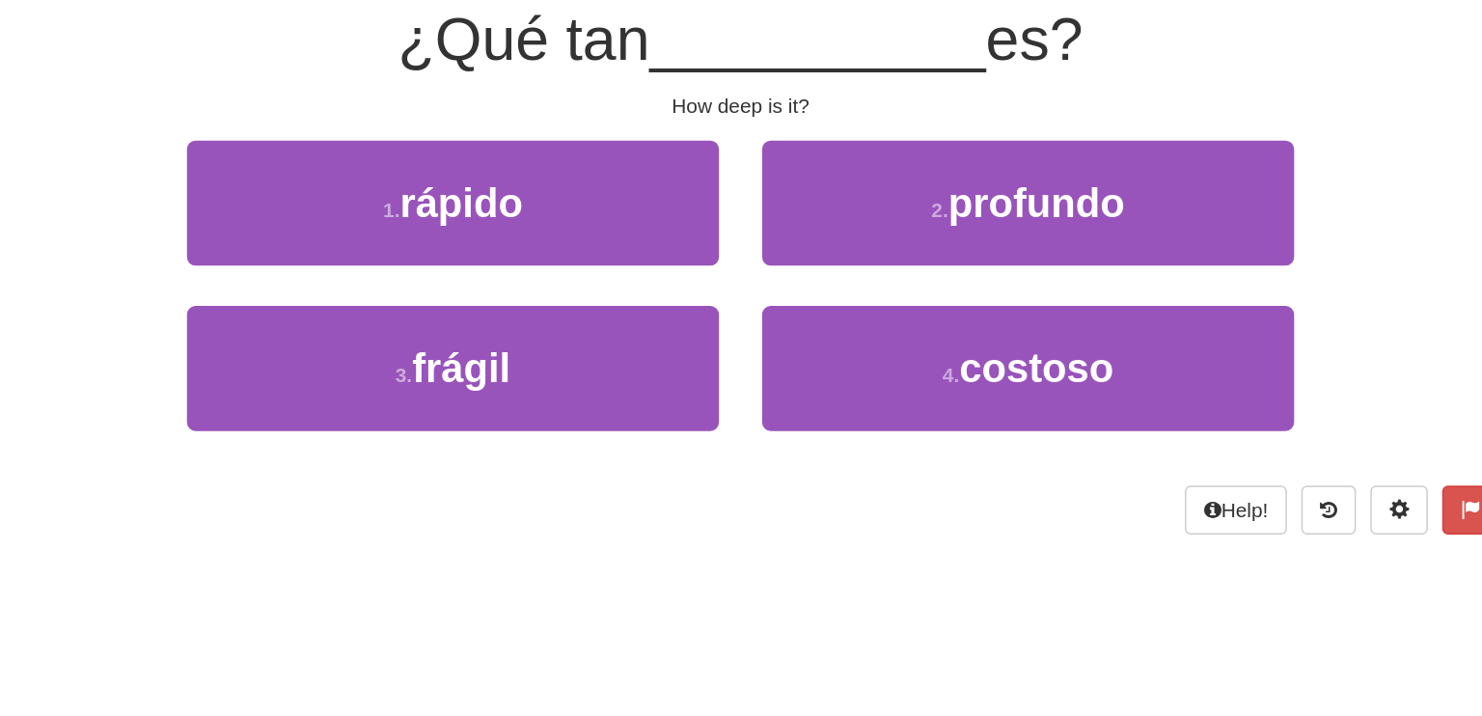
scroll to position [0, 0]
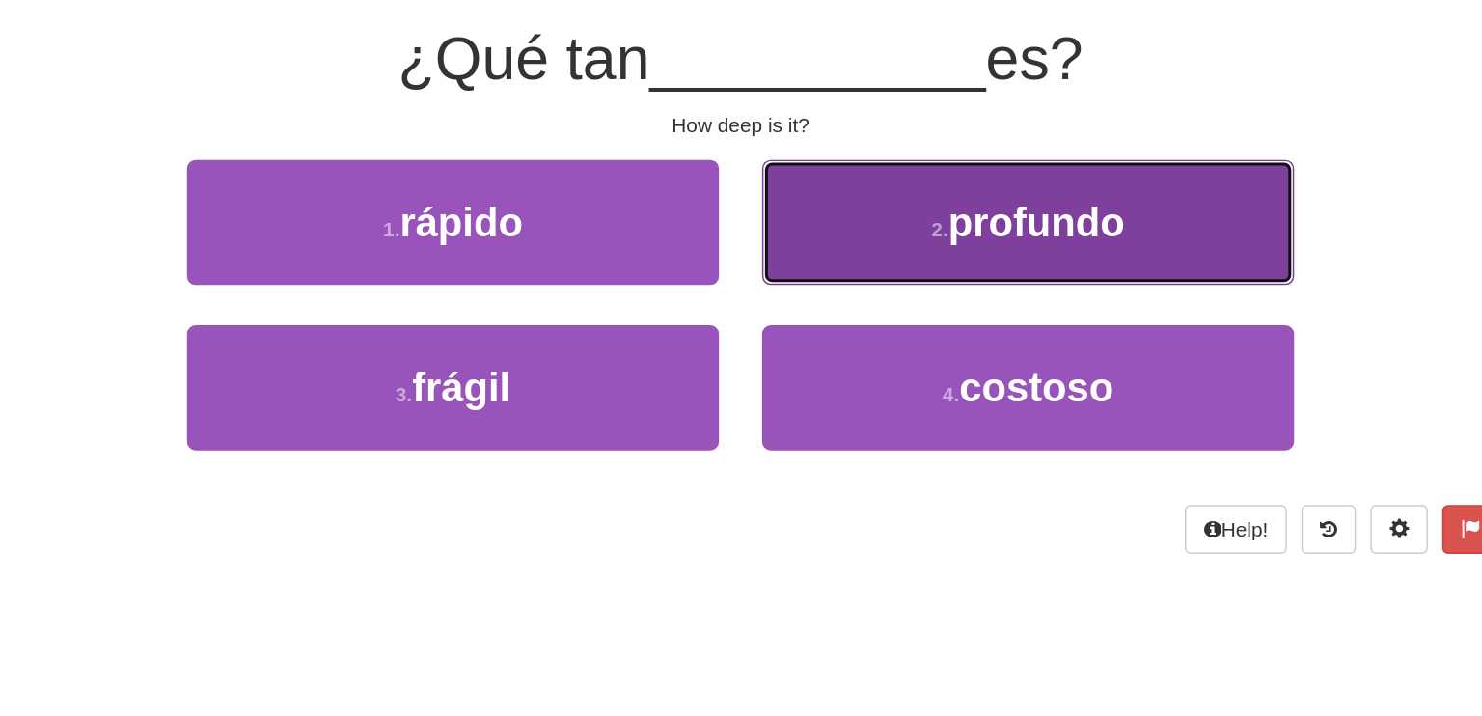
click at [974, 342] on button "2 . profundo" at bounding box center [933, 327] width 357 height 84
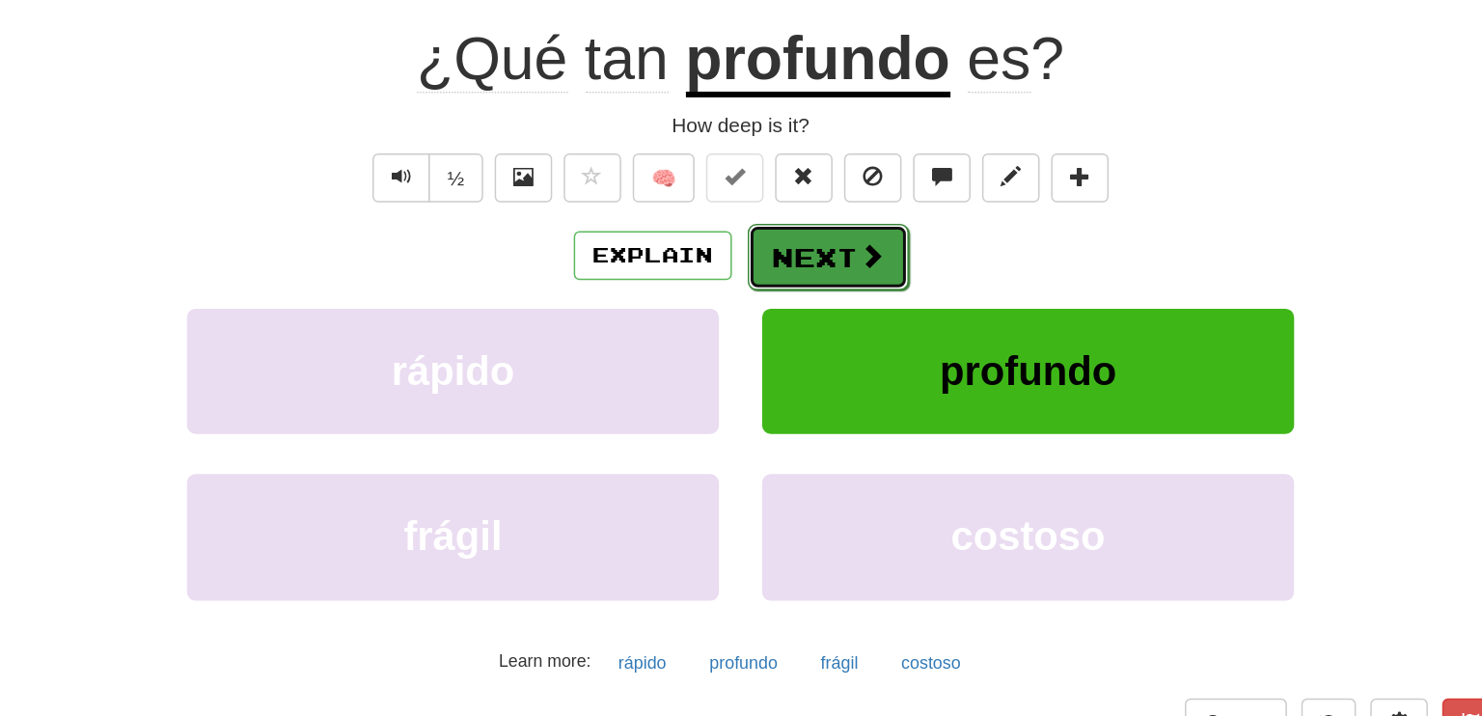
click at [775, 350] on button "Next" at bounding box center [800, 350] width 108 height 44
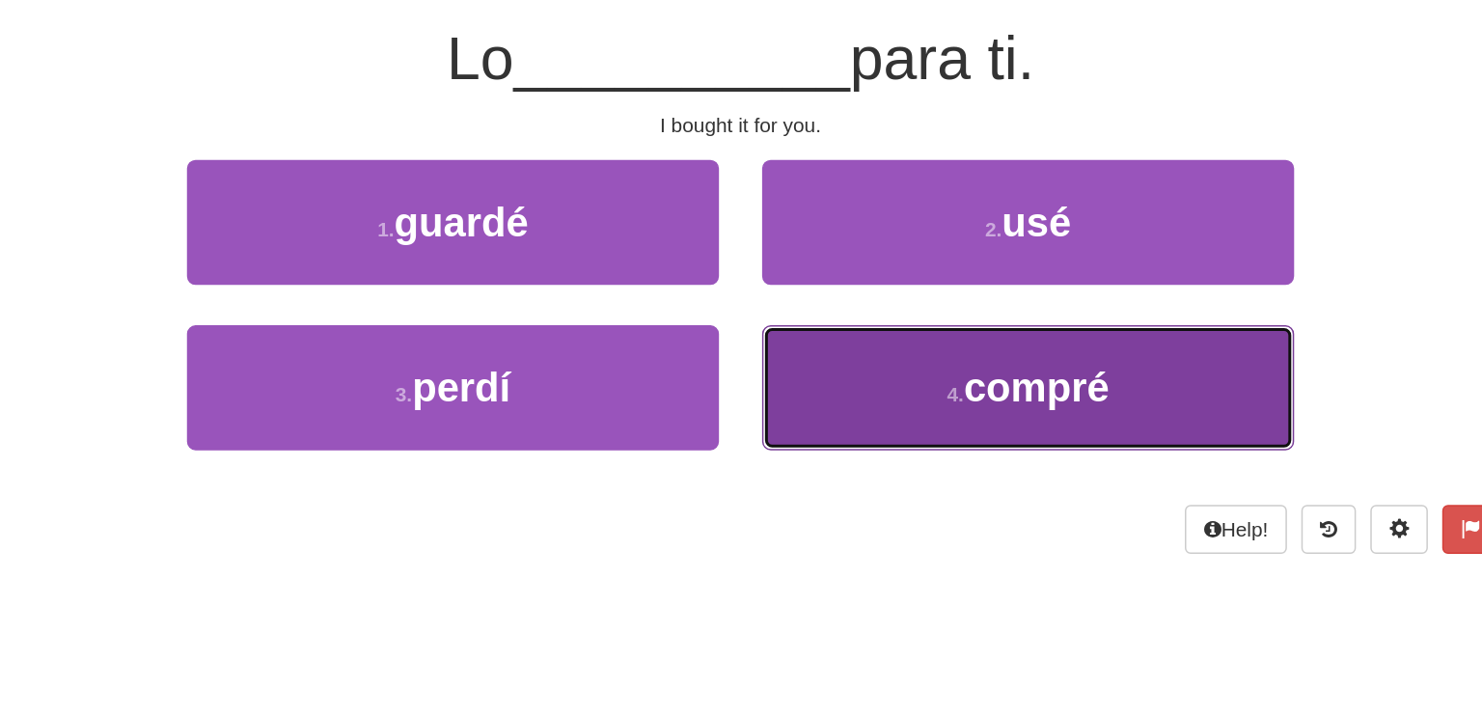
click at [944, 453] on button "4 . compré" at bounding box center [933, 438] width 357 height 84
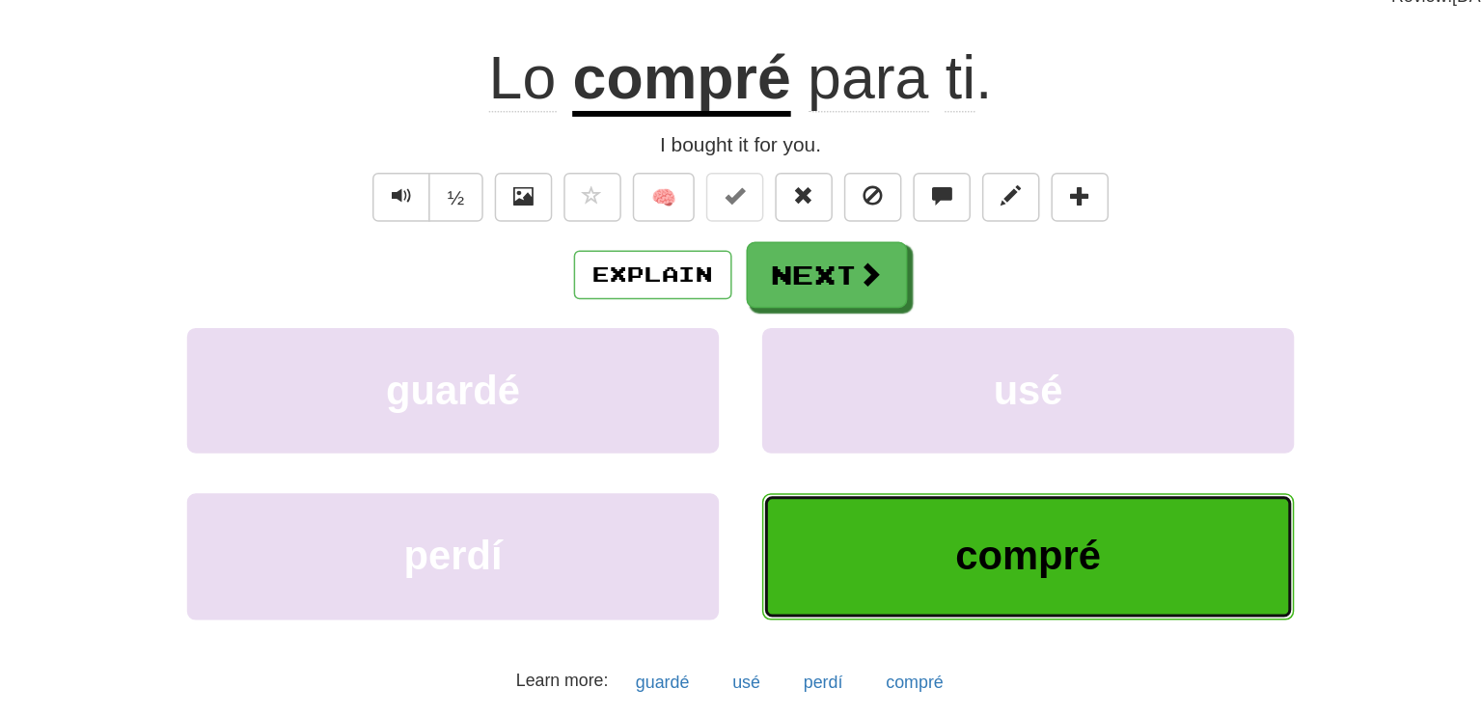
scroll to position [13, 0]
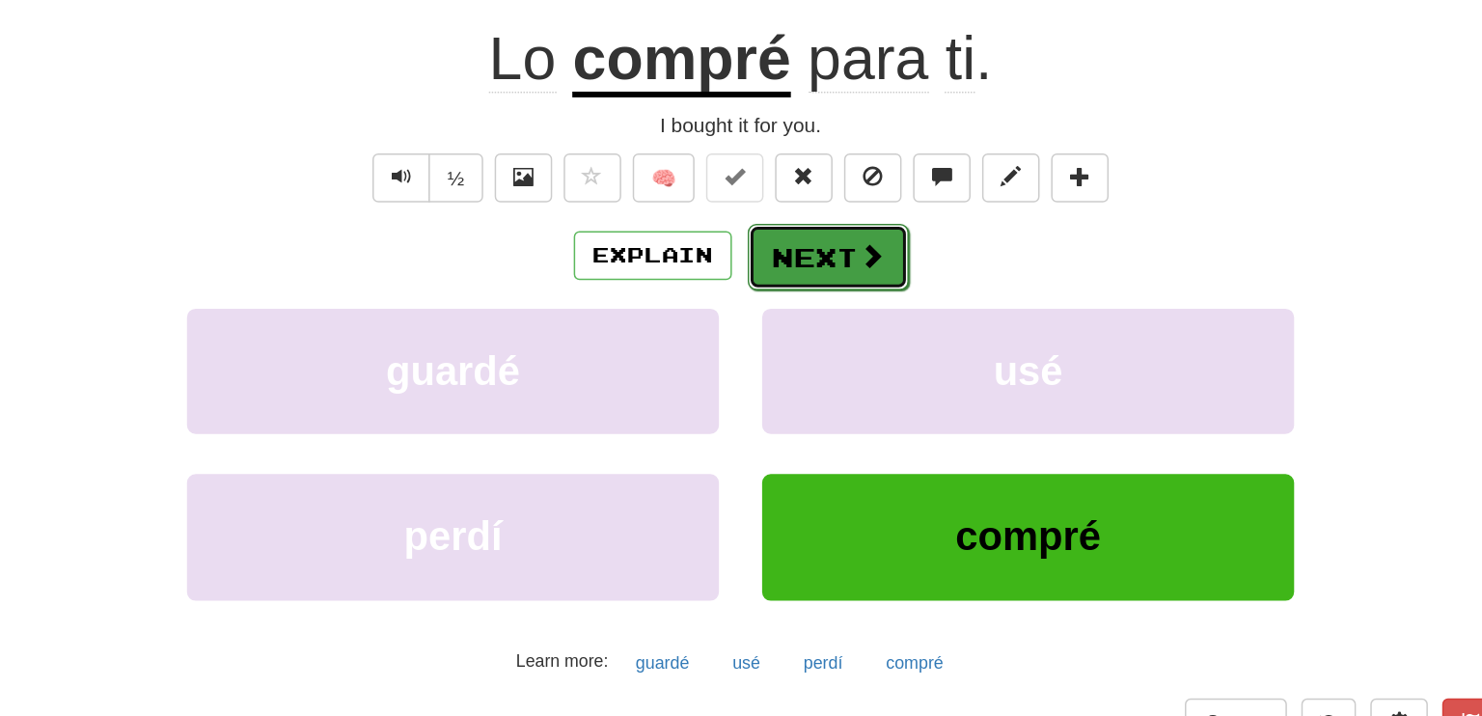
click at [800, 343] on button "Next" at bounding box center [800, 350] width 108 height 44
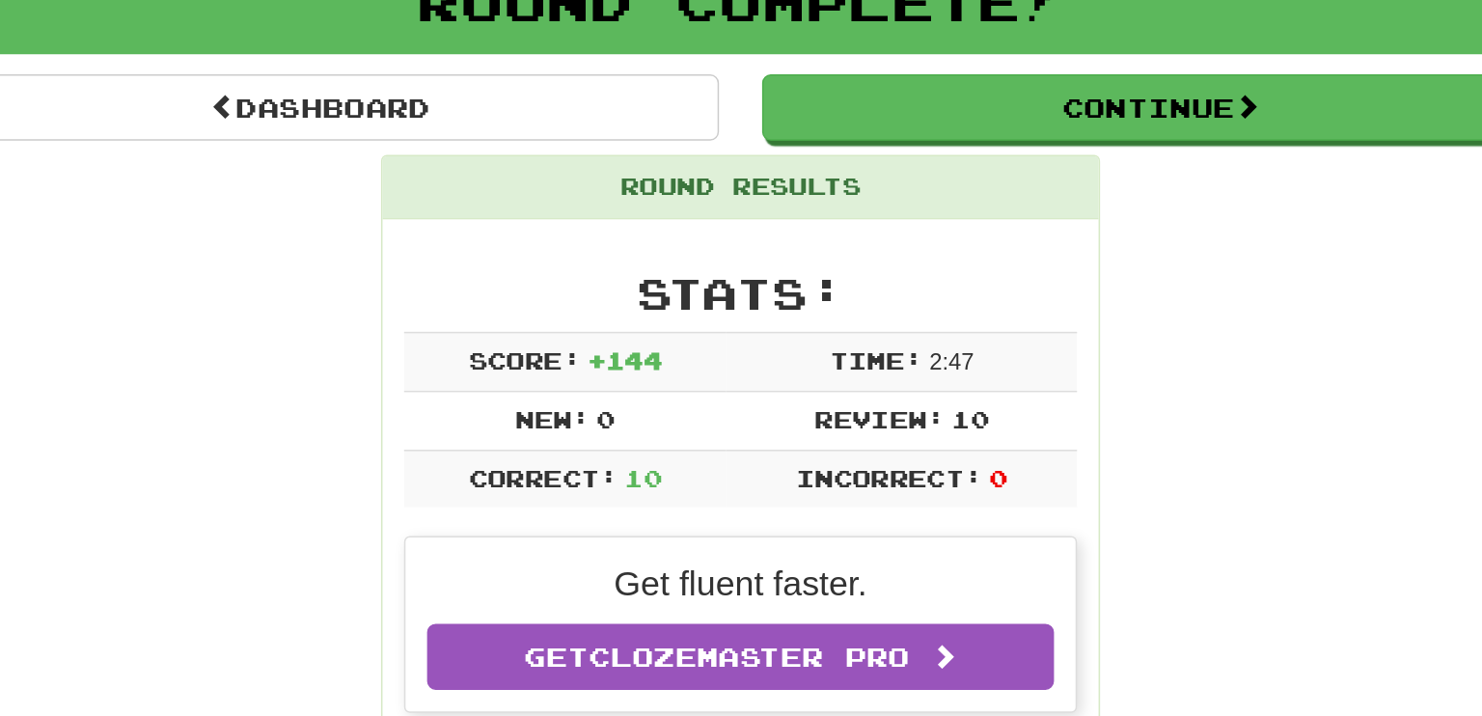
scroll to position [96, 0]
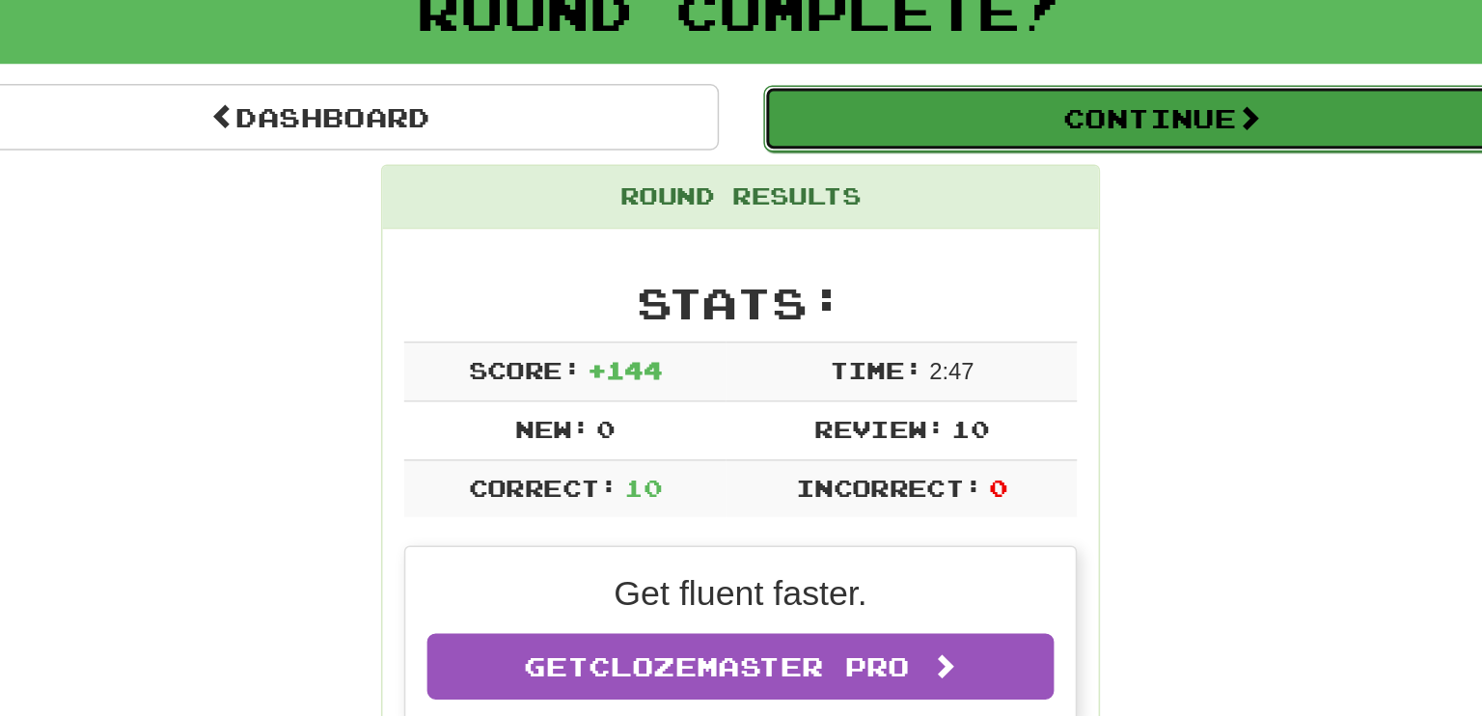
click at [1036, 108] on button "Continue" at bounding box center [1024, 116] width 536 height 44
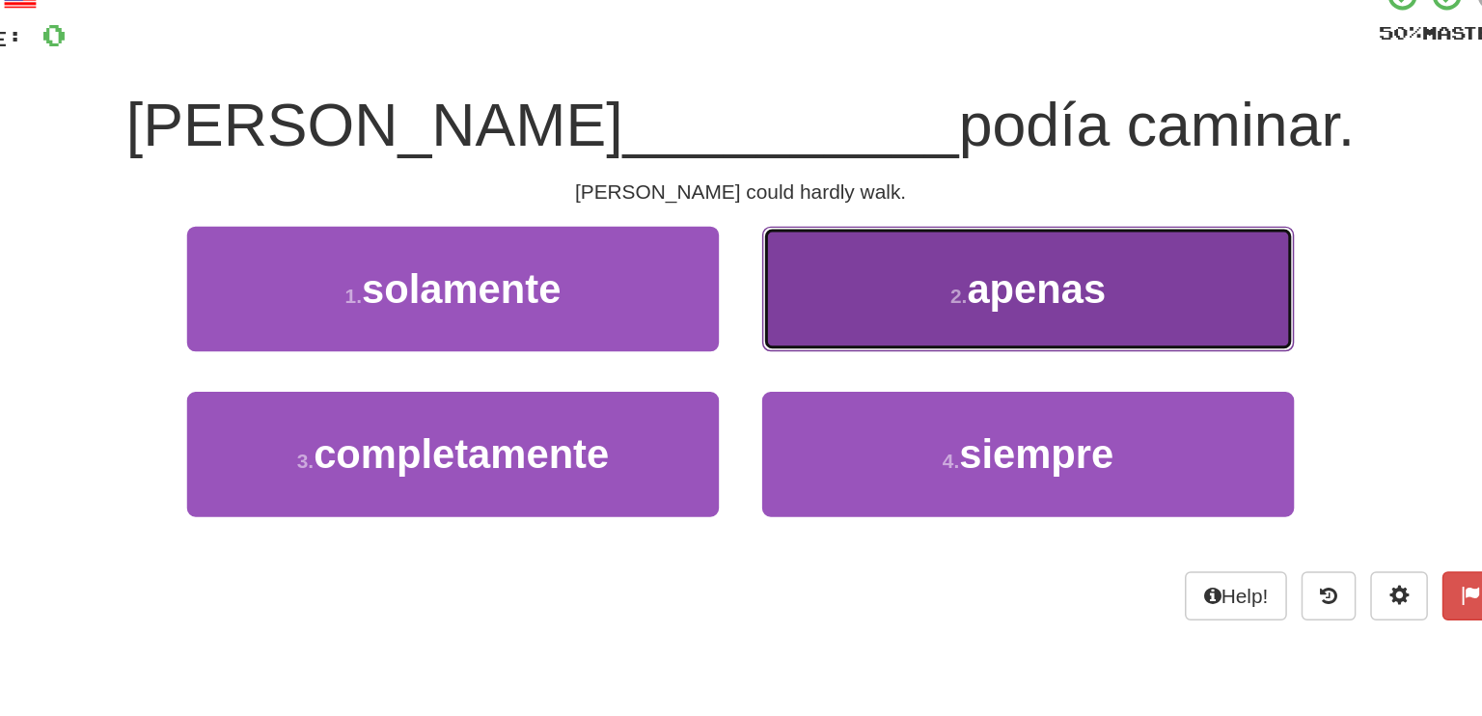
click at [988, 213] on button "2 . apenas" at bounding box center [933, 230] width 357 height 84
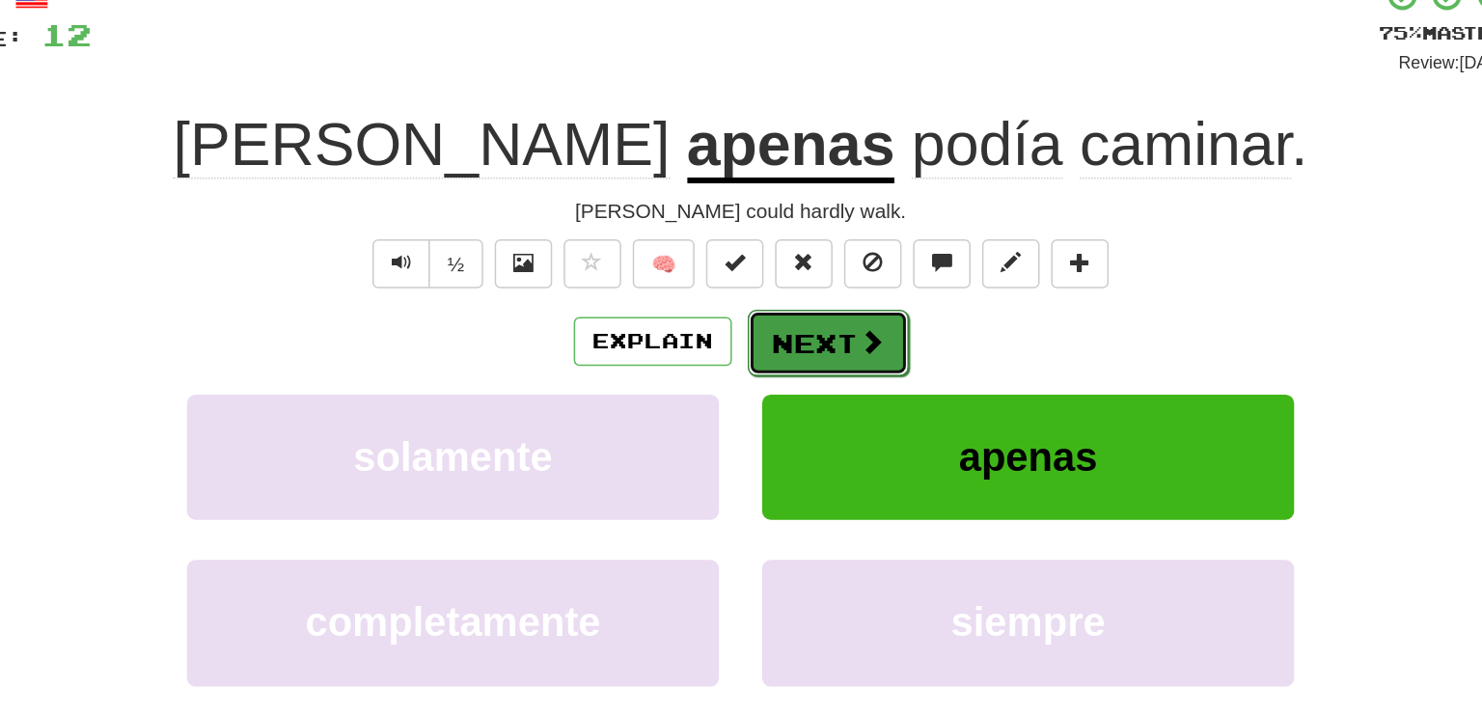
click at [816, 269] on button "Next" at bounding box center [800, 266] width 108 height 44
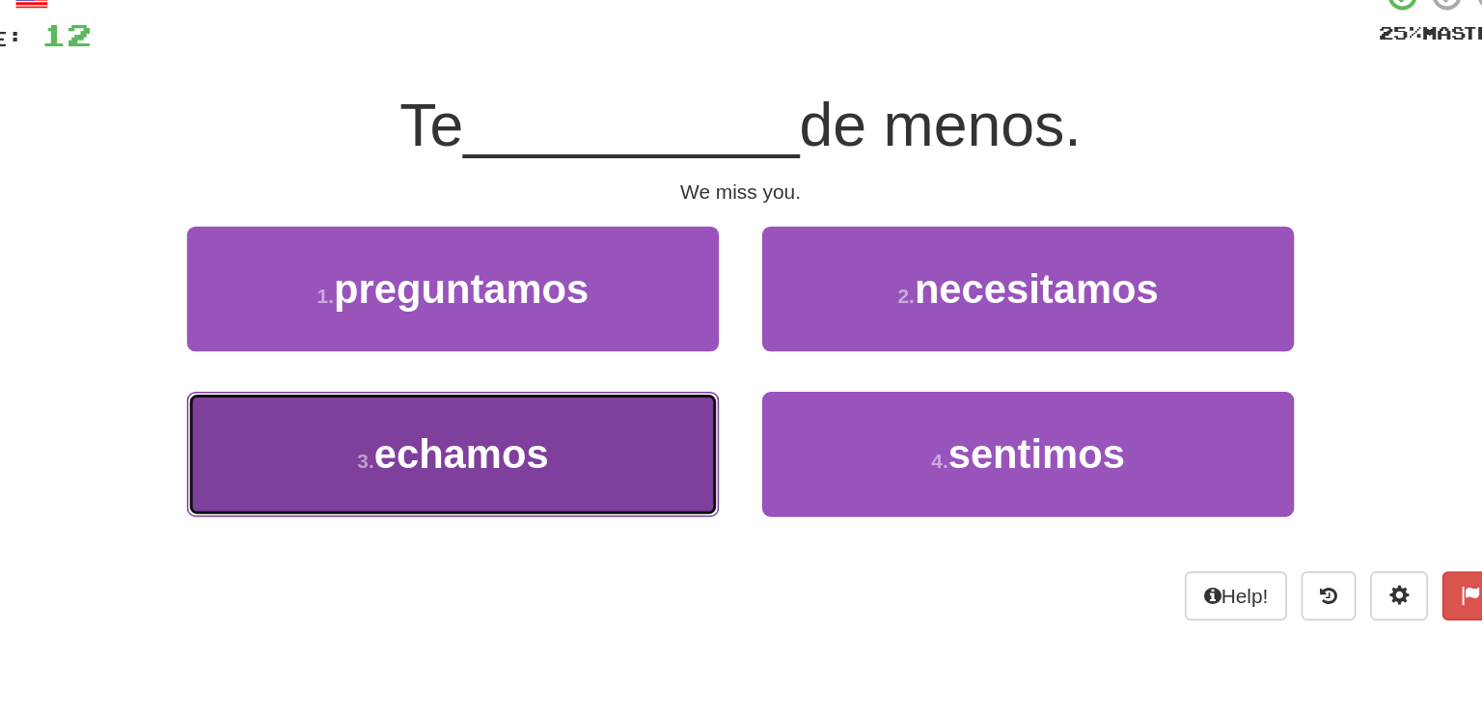
click at [609, 352] on span "echamos" at bounding box center [553, 341] width 117 height 30
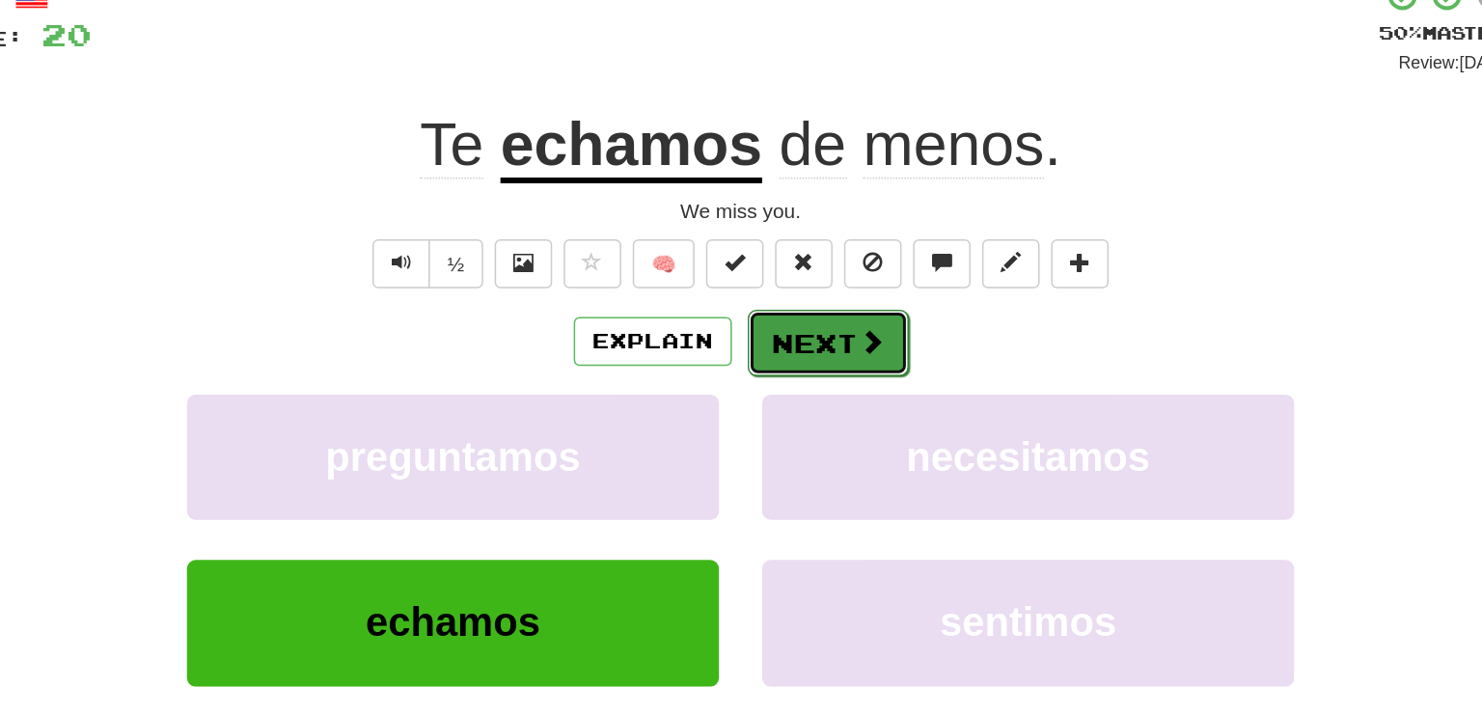
click at [814, 263] on button "Next" at bounding box center [800, 266] width 108 height 44
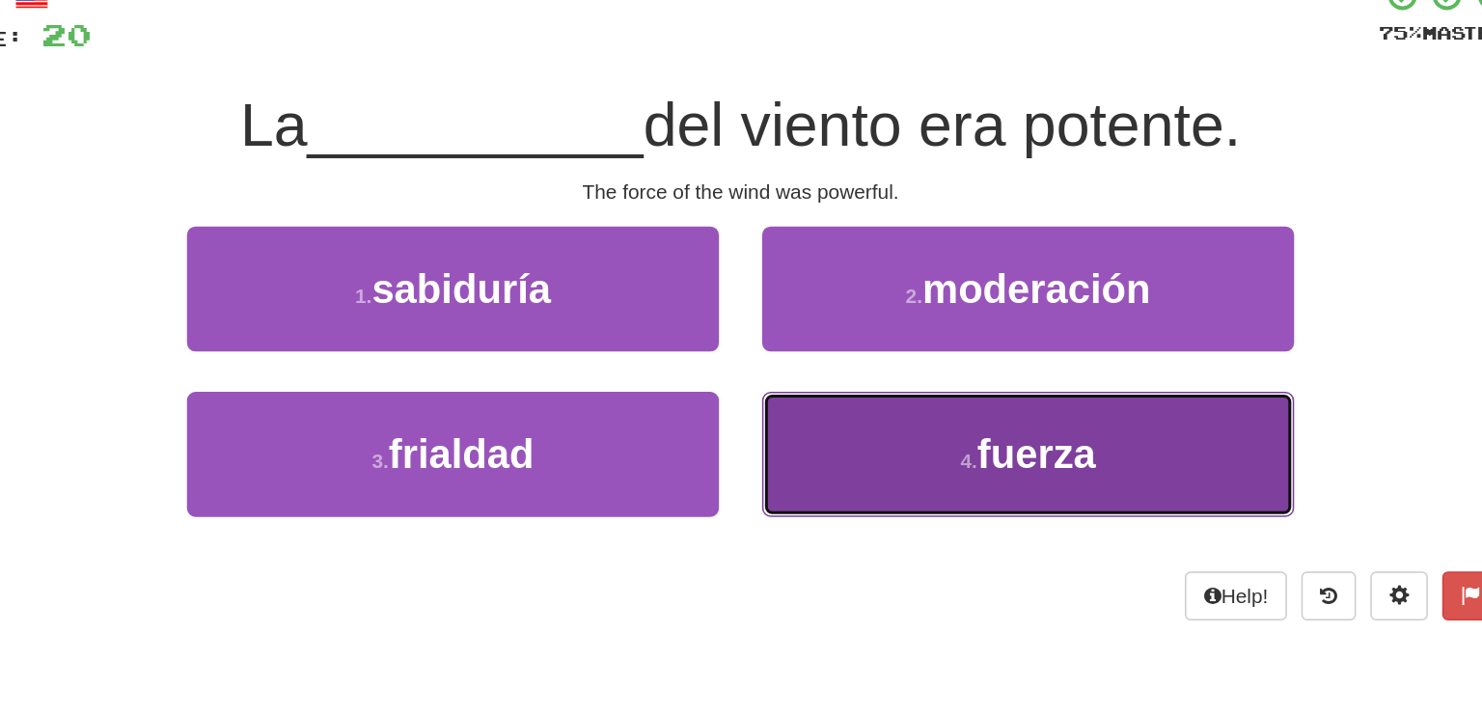
click at [931, 363] on button "4 . fuerza" at bounding box center [933, 341] width 357 height 84
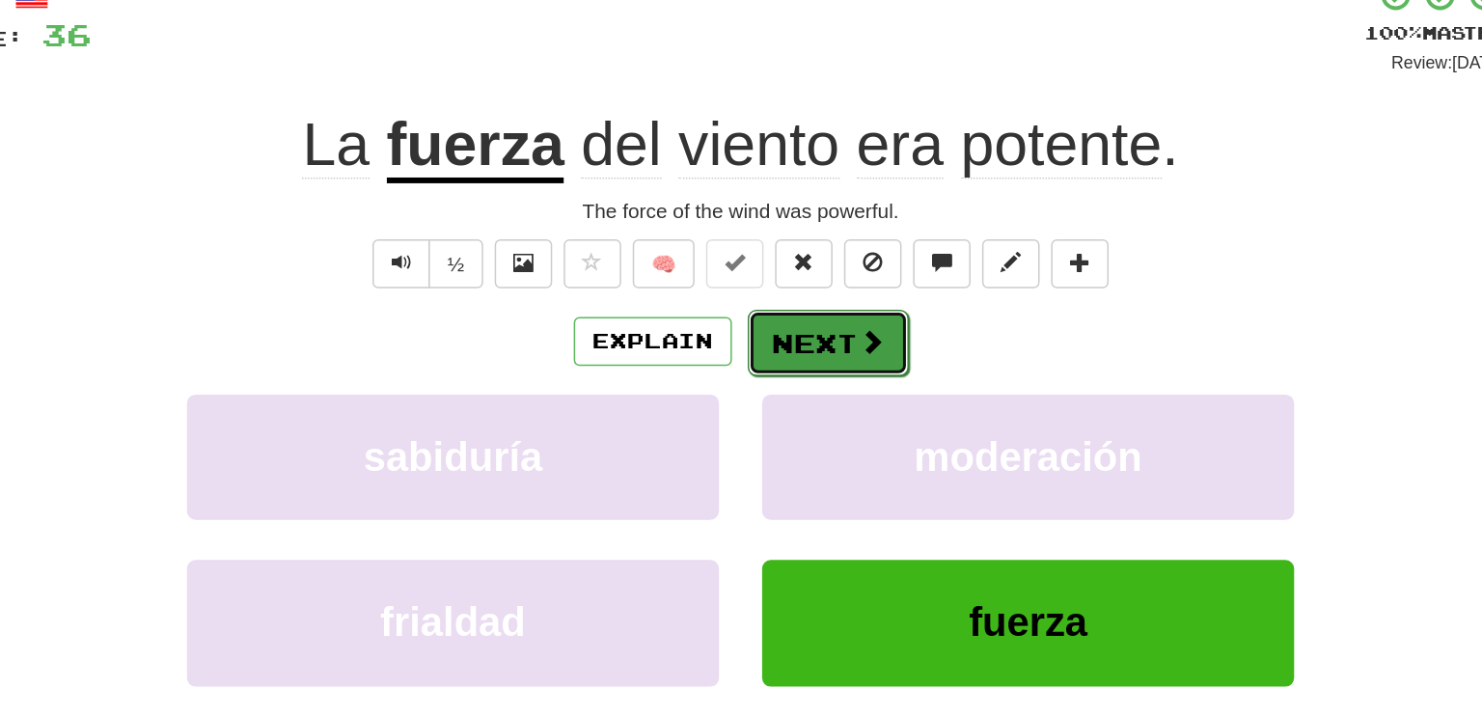
click at [802, 251] on button "Next" at bounding box center [800, 266] width 108 height 44
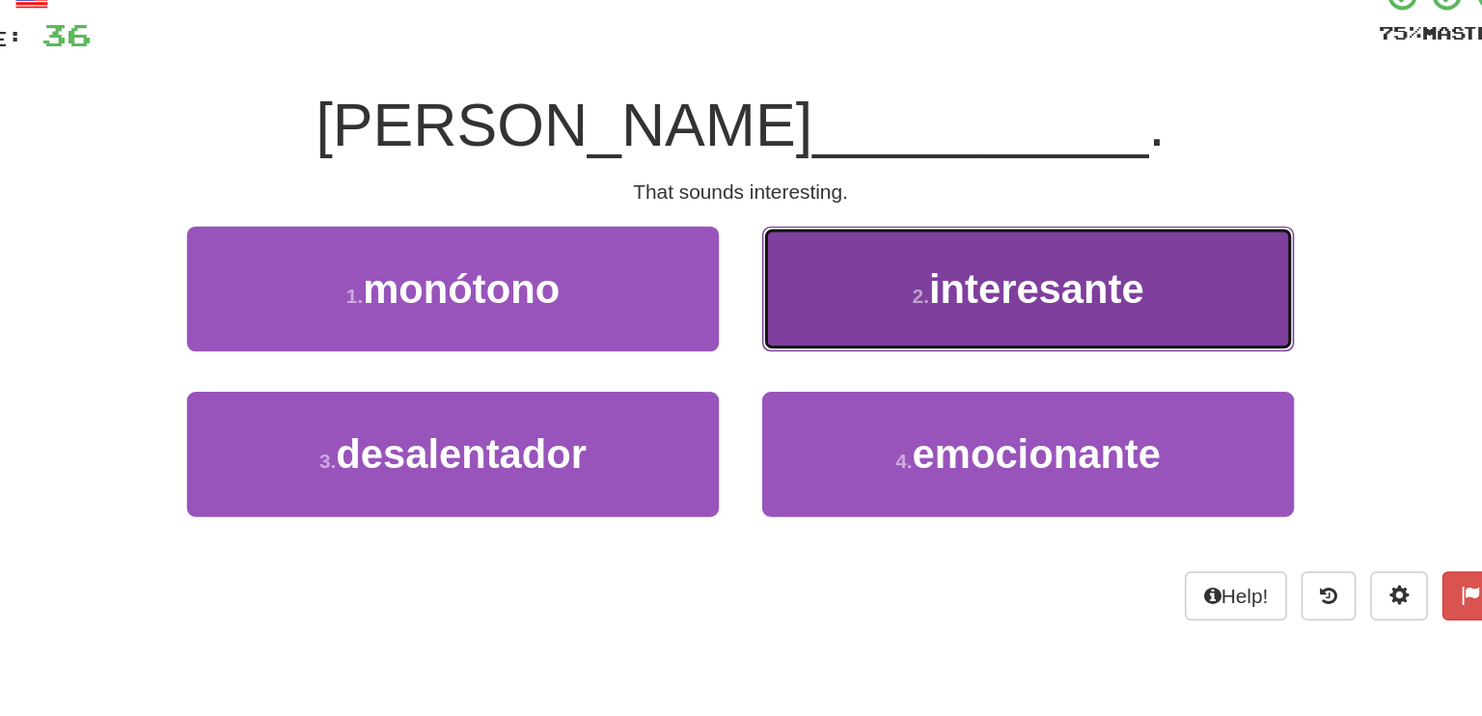
click at [863, 234] on small "2 ." at bounding box center [862, 234] width 12 height 15
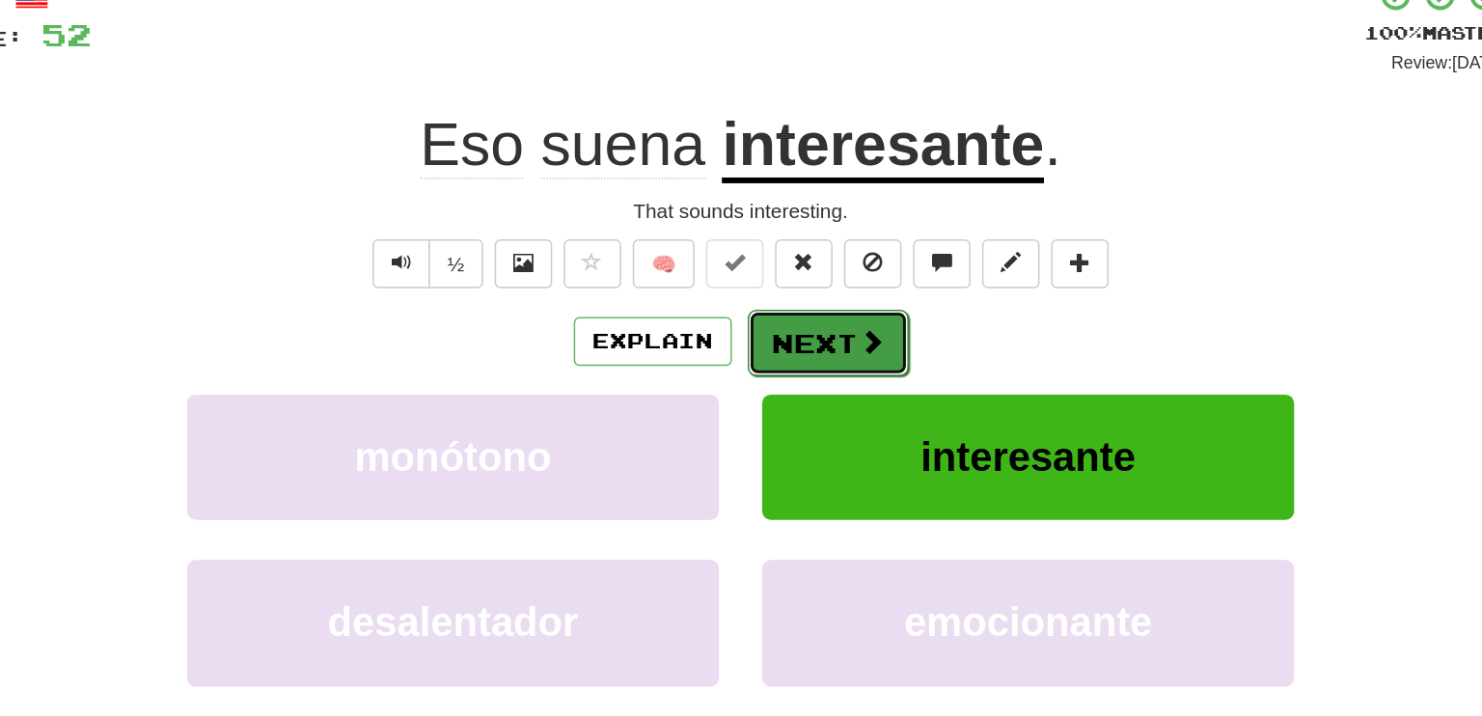
click at [797, 265] on button "Next" at bounding box center [800, 266] width 108 height 44
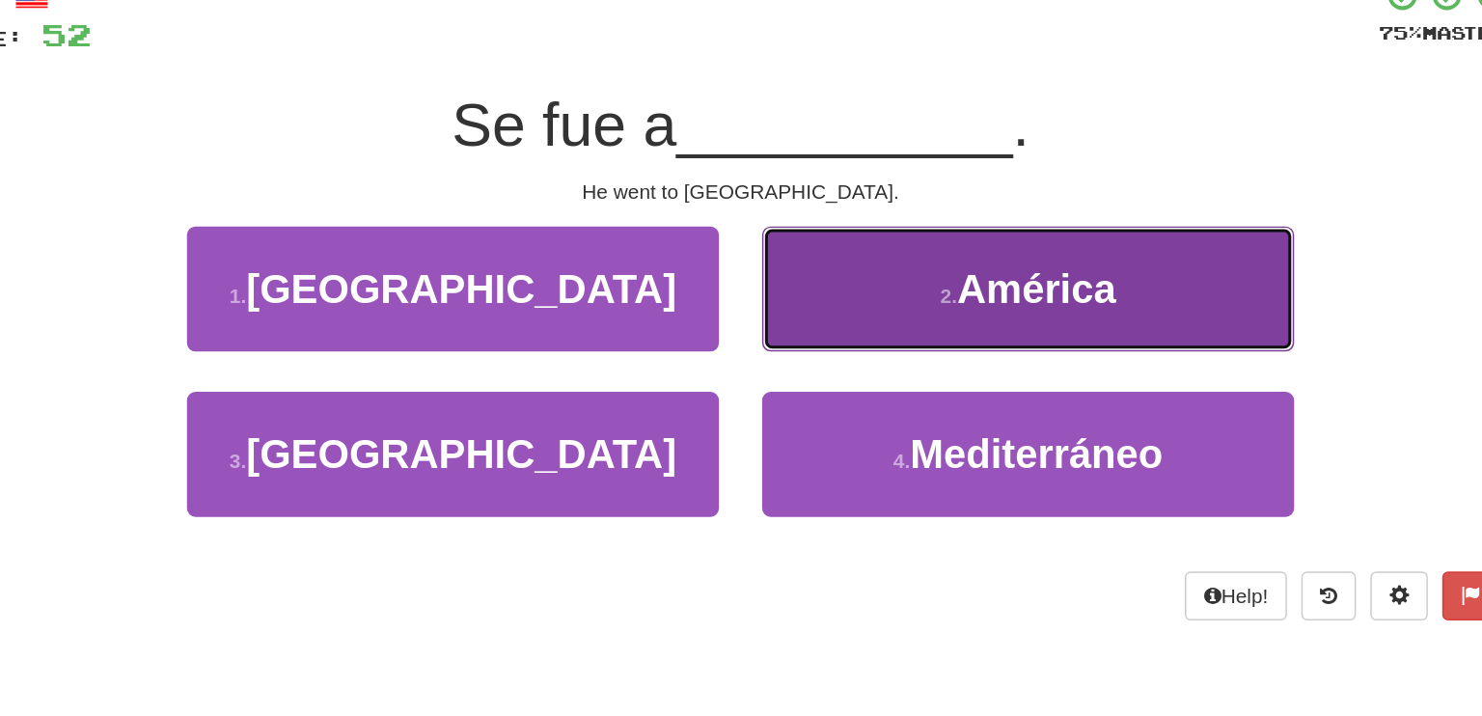
click at [898, 231] on span "América" at bounding box center [940, 230] width 107 height 30
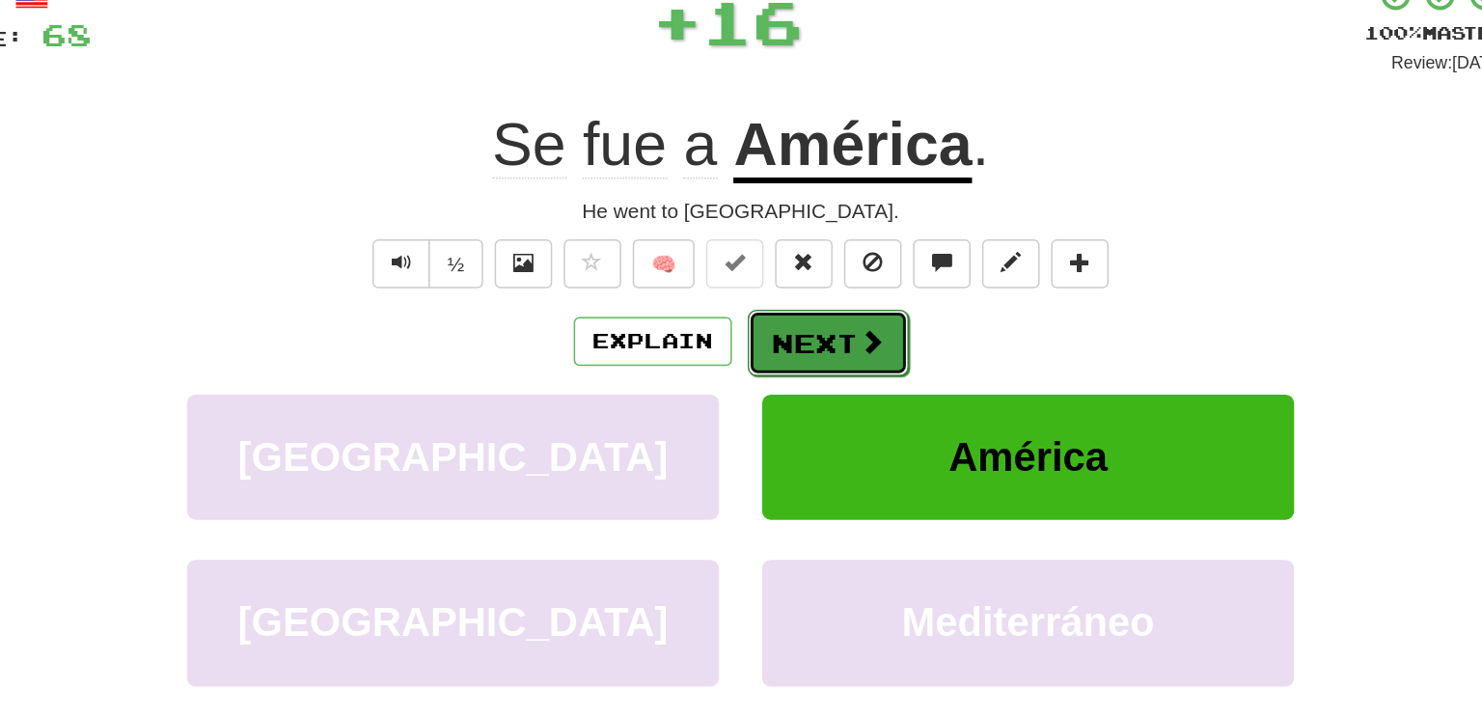
click at [810, 264] on button "Next" at bounding box center [800, 266] width 108 height 44
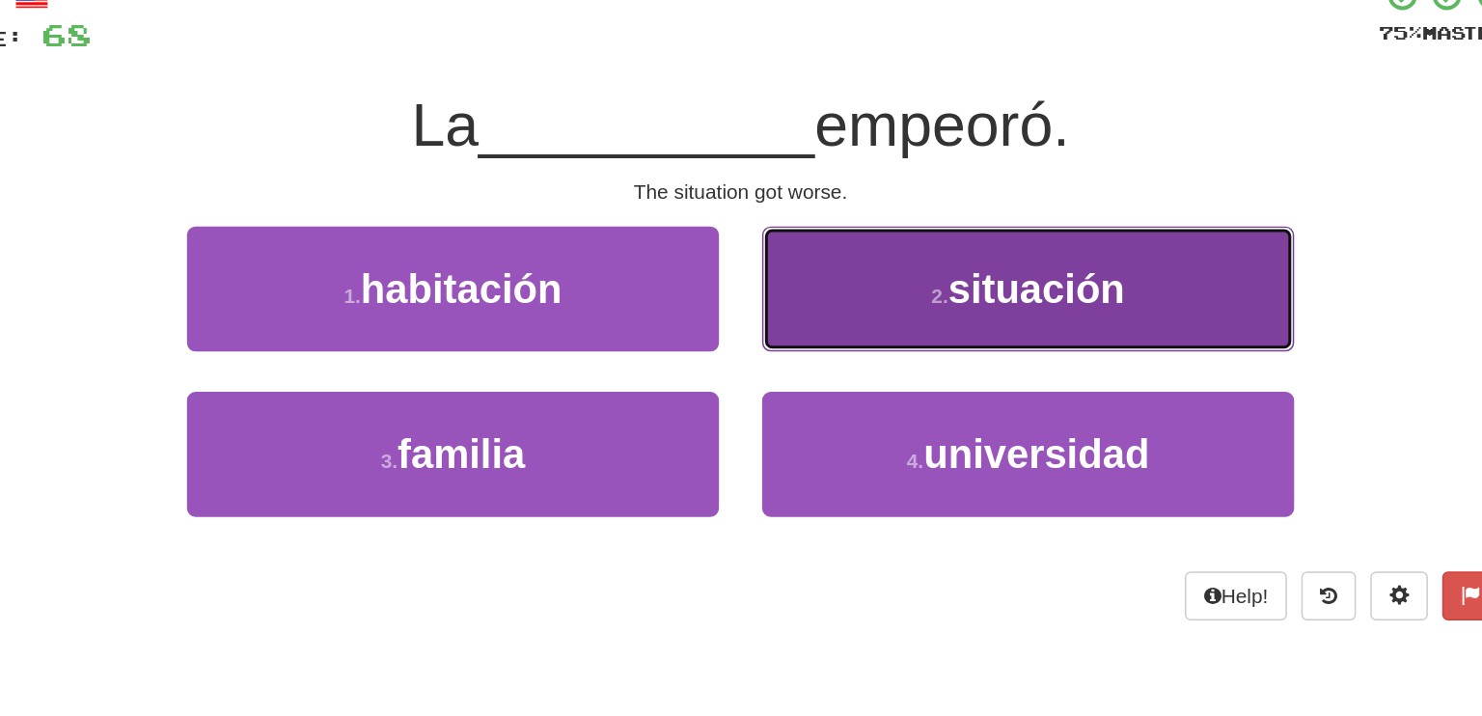
click at [975, 243] on span "situación" at bounding box center [939, 230] width 119 height 30
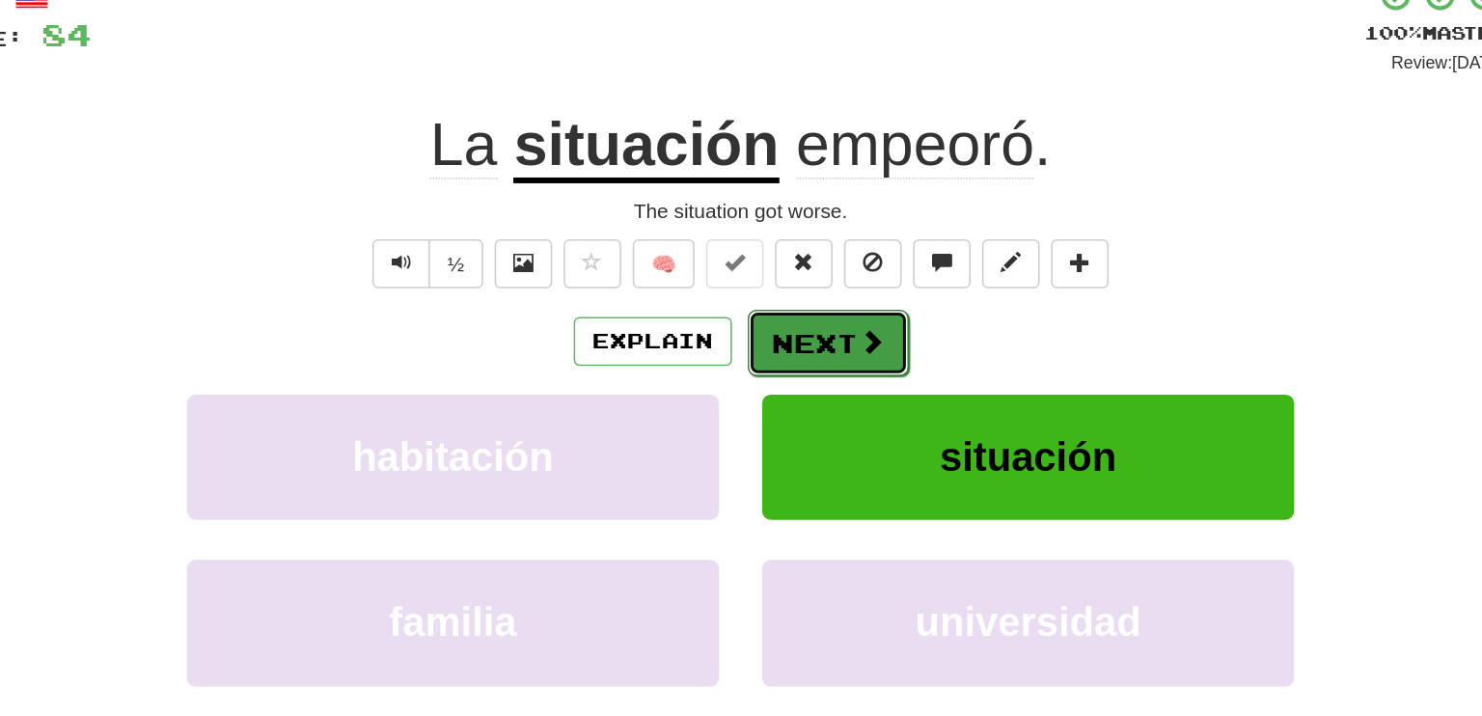
click at [788, 264] on button "Next" at bounding box center [800, 266] width 108 height 44
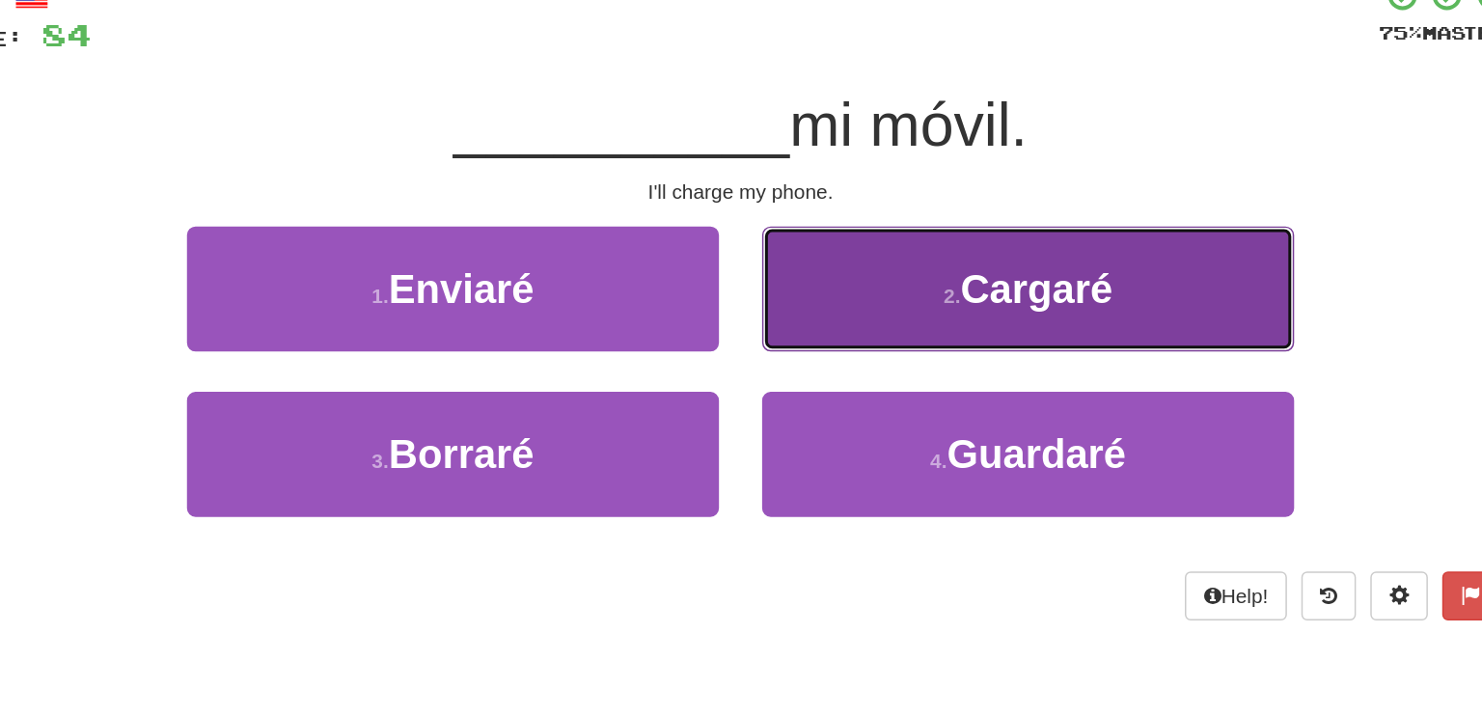
click at [952, 237] on span "Cargaré" at bounding box center [940, 230] width 102 height 30
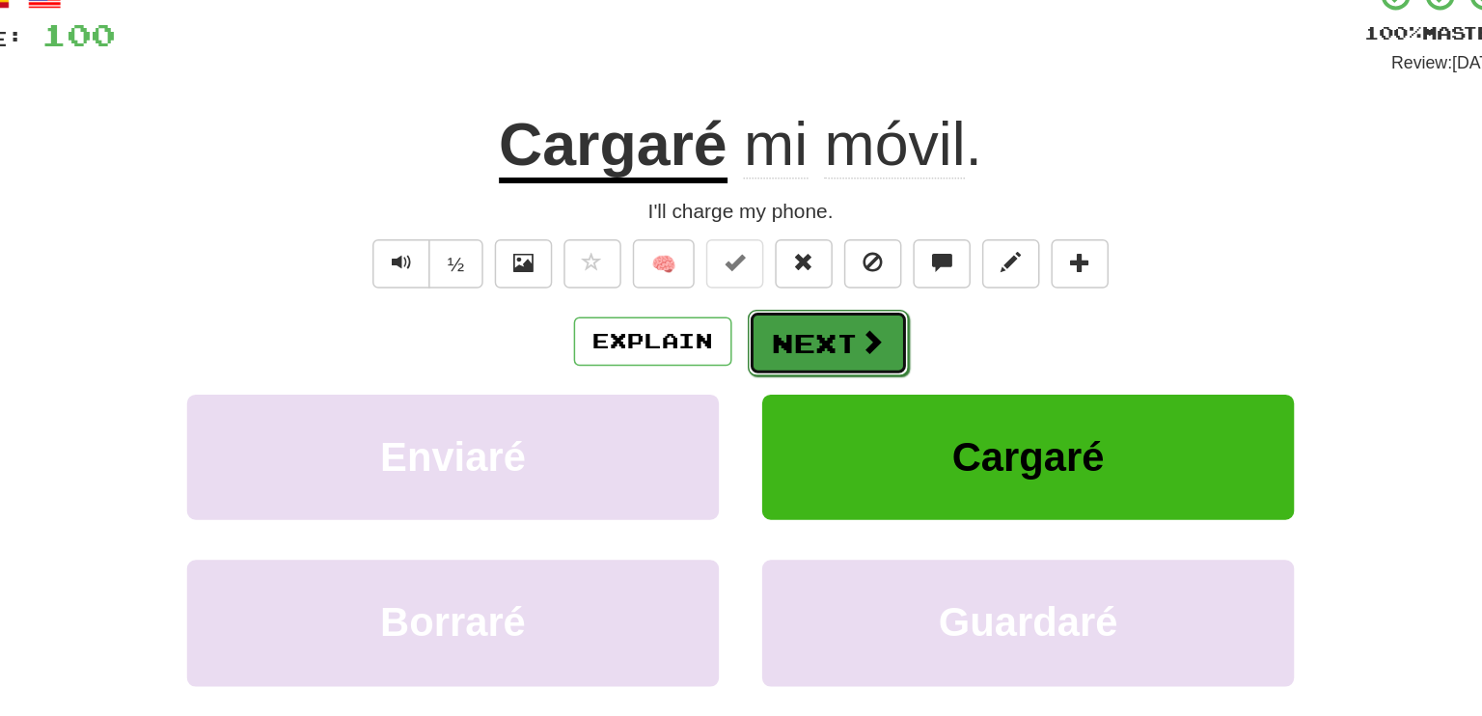
click at [815, 276] on button "Next" at bounding box center [800, 266] width 108 height 44
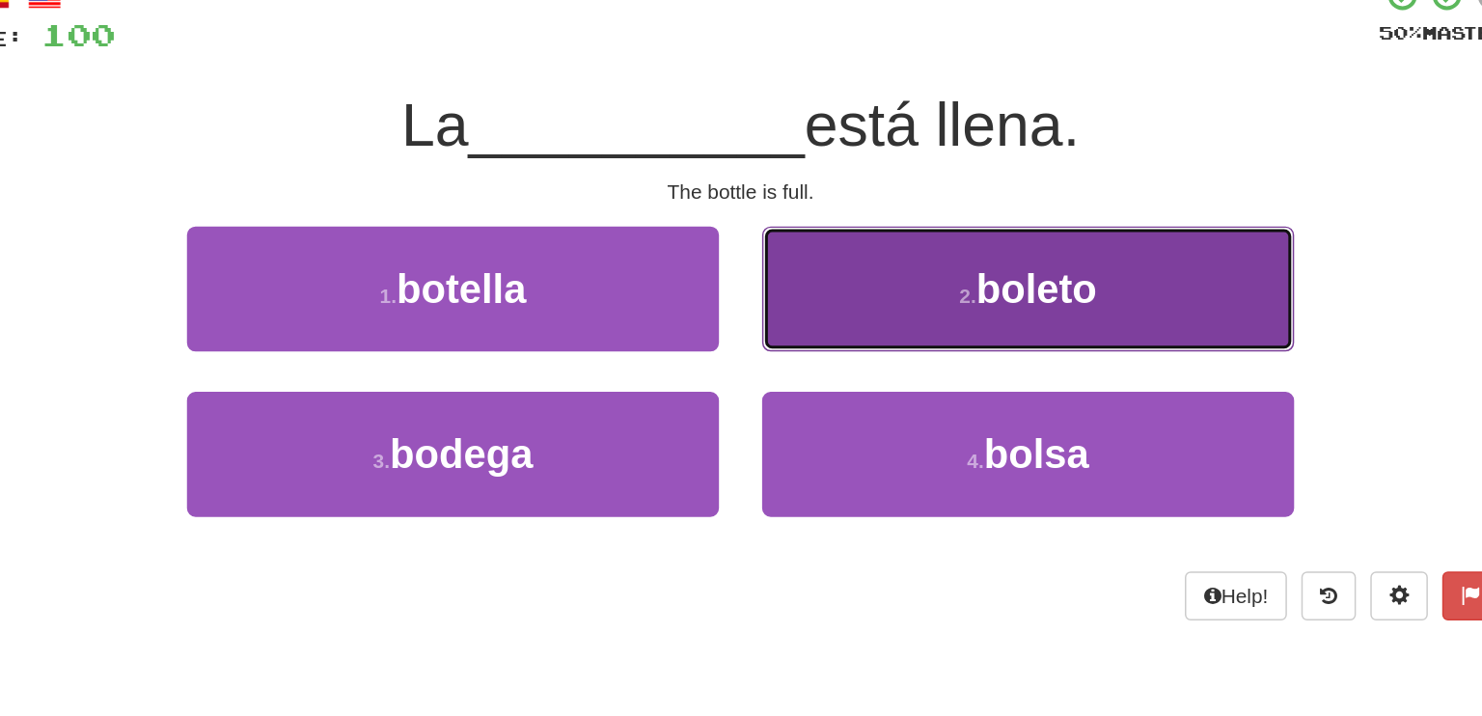
click at [928, 231] on span "boleto" at bounding box center [939, 230] width 81 height 30
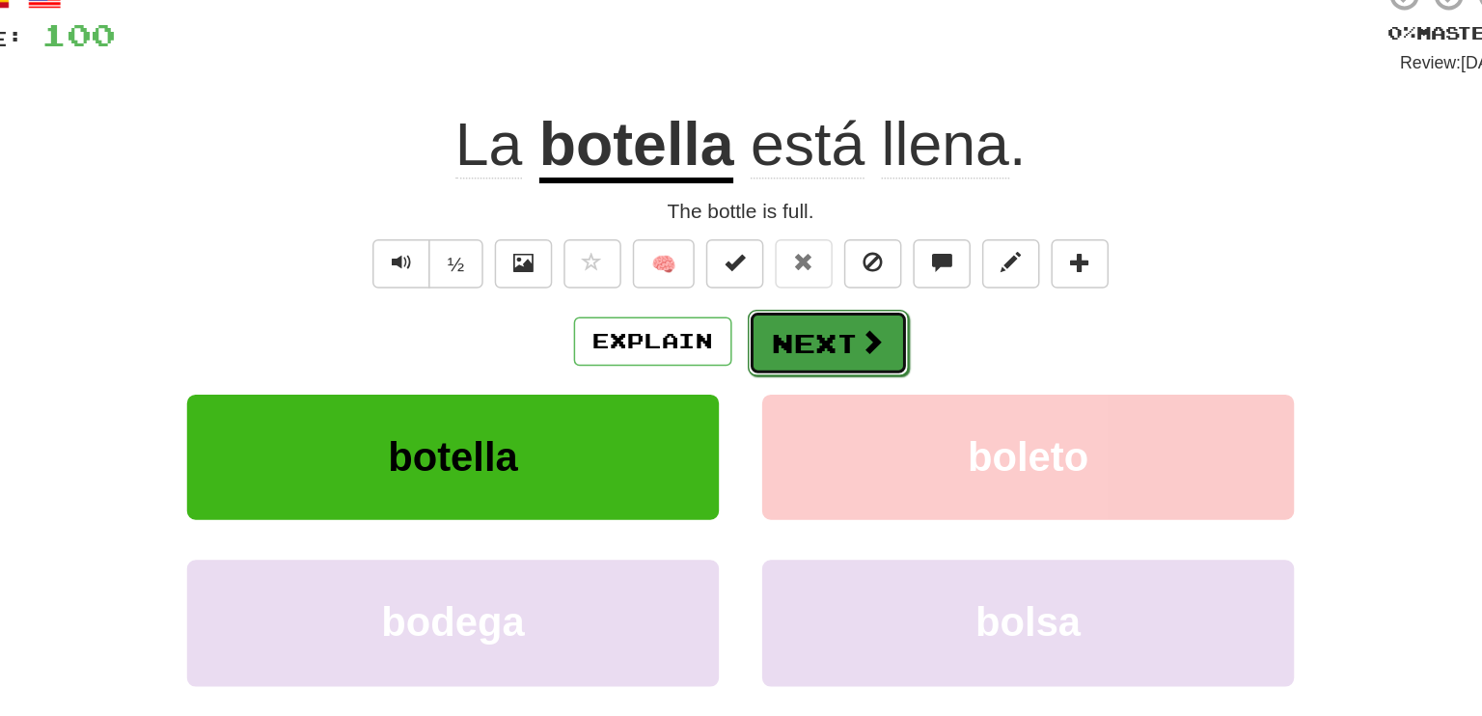
click at [836, 268] on button "Next" at bounding box center [800, 266] width 108 height 44
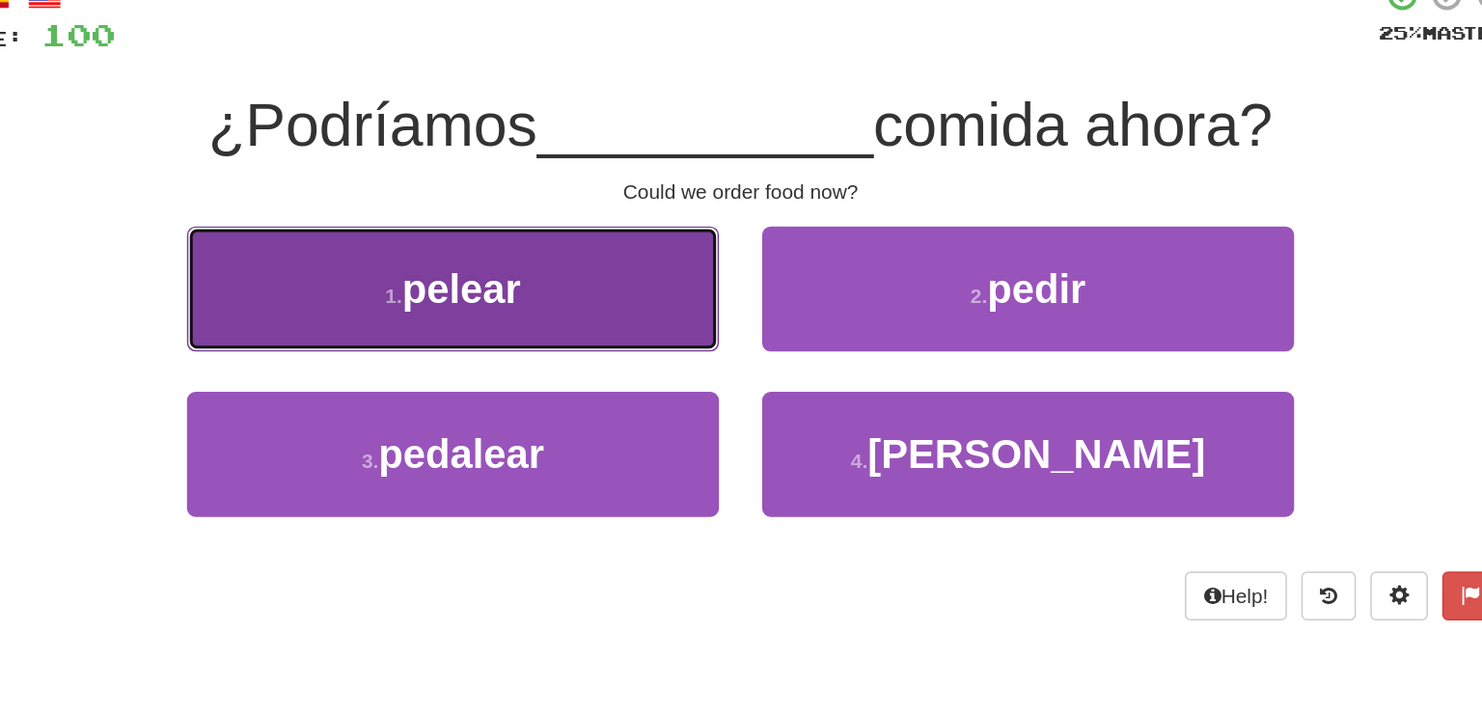
click at [657, 237] on button "1 . pelear" at bounding box center [548, 230] width 357 height 84
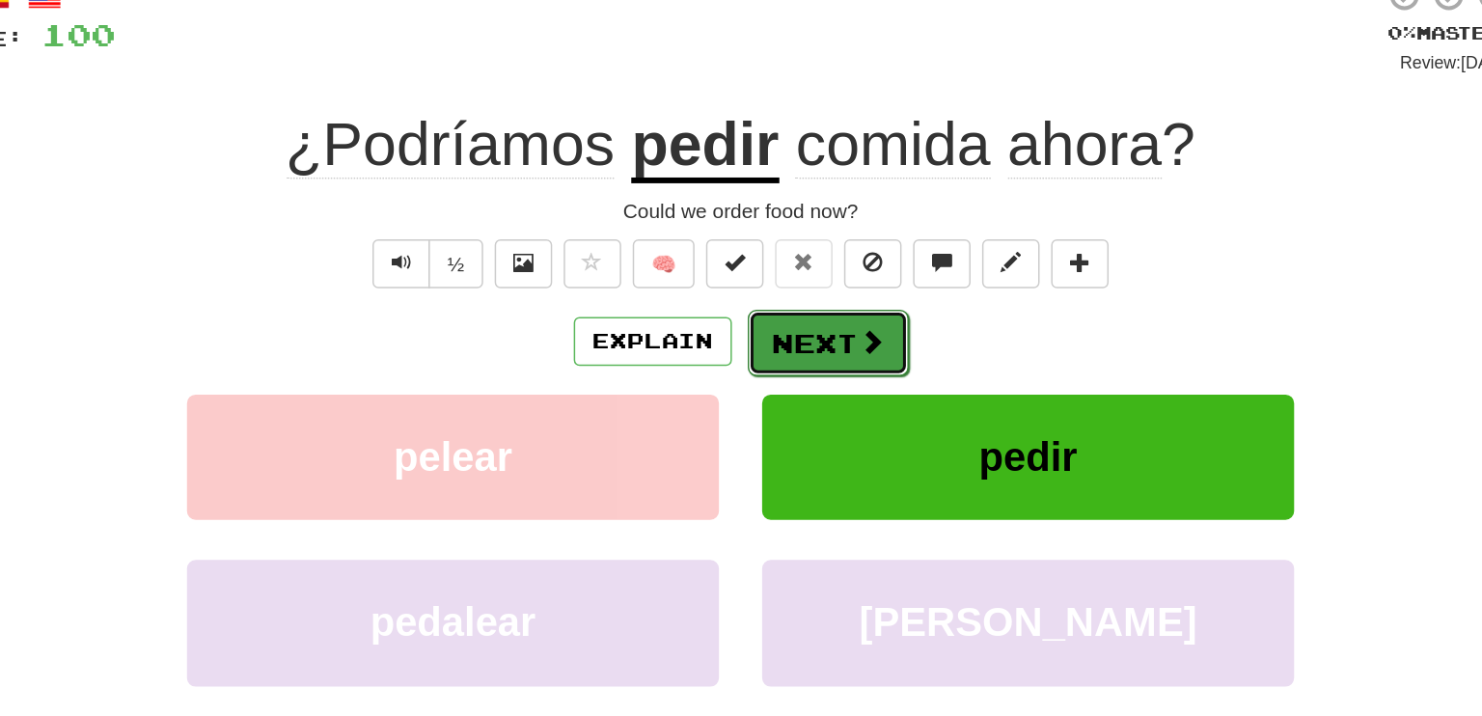
click at [794, 263] on button "Next" at bounding box center [800, 266] width 108 height 44
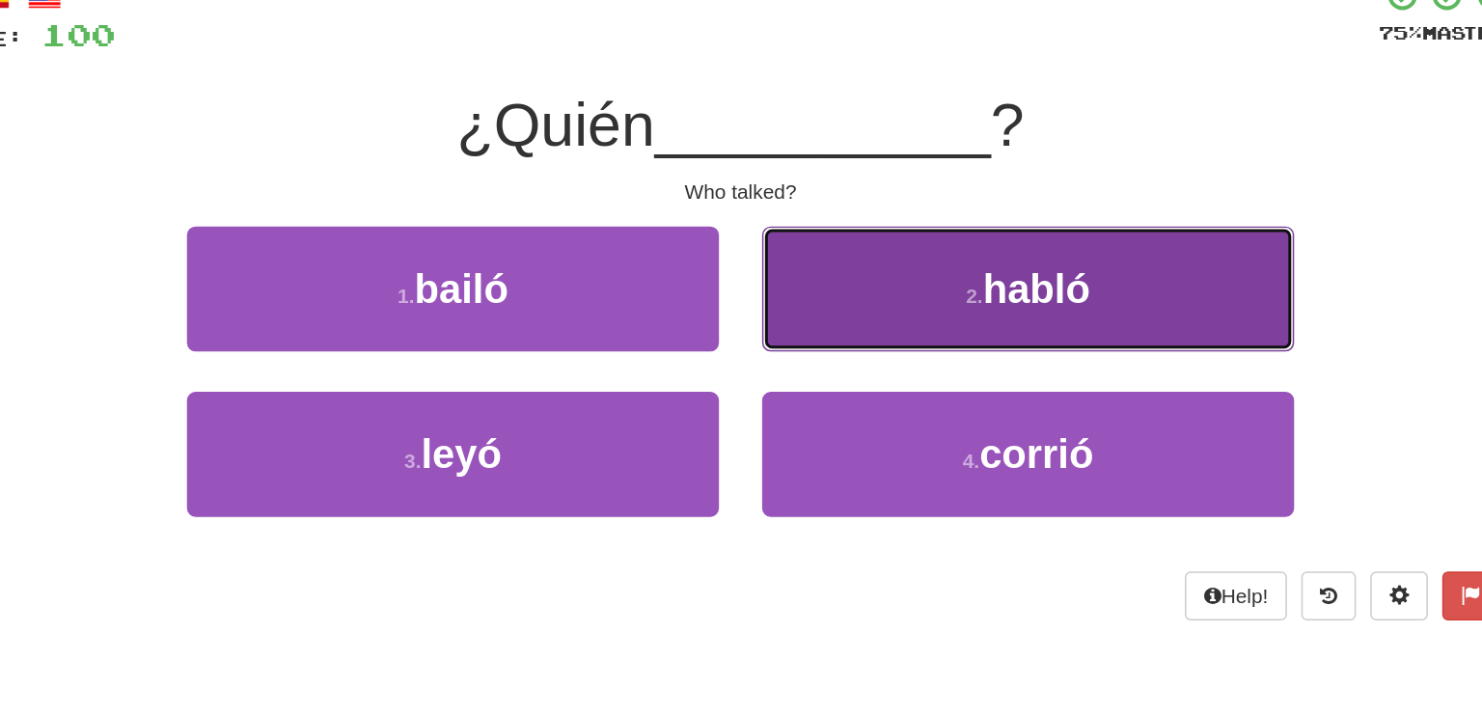
click at [935, 236] on span "habló" at bounding box center [940, 230] width 72 height 30
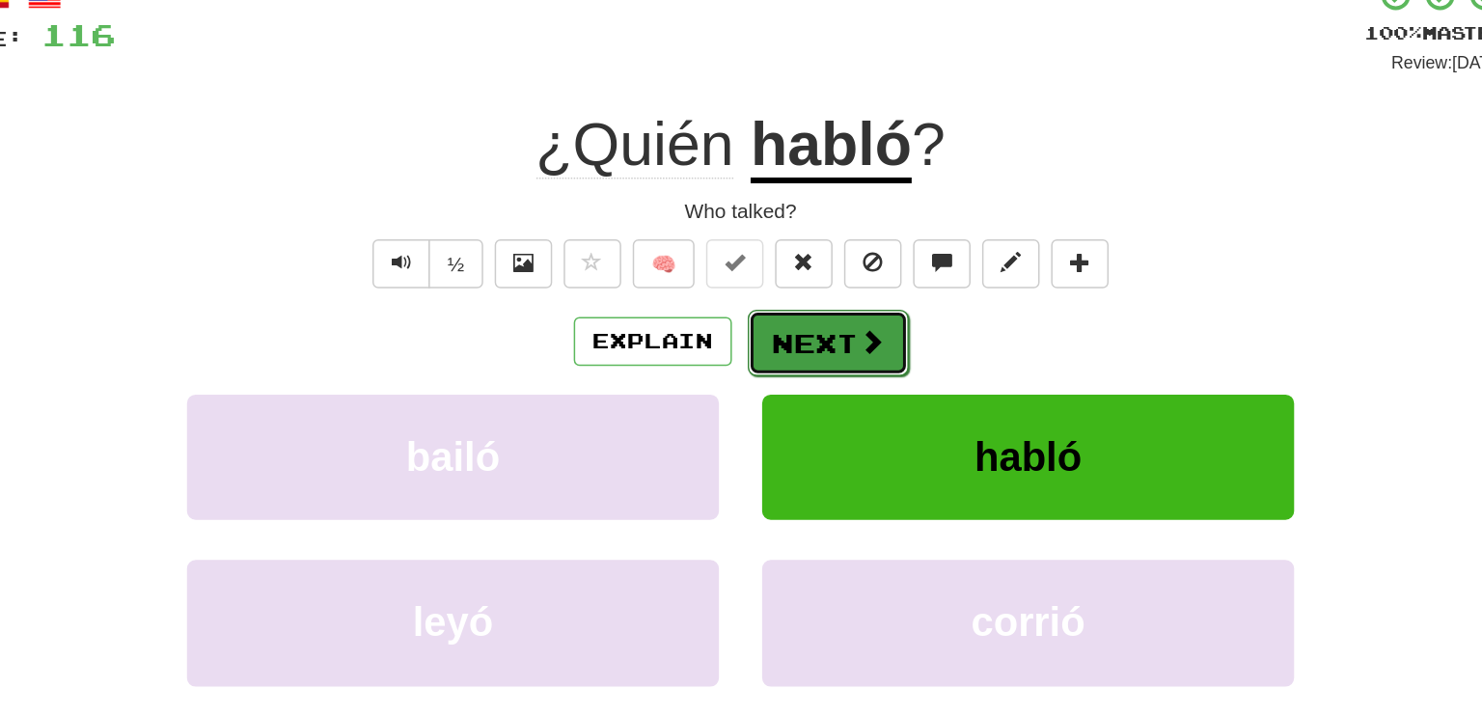
click at [835, 260] on span at bounding box center [828, 265] width 17 height 17
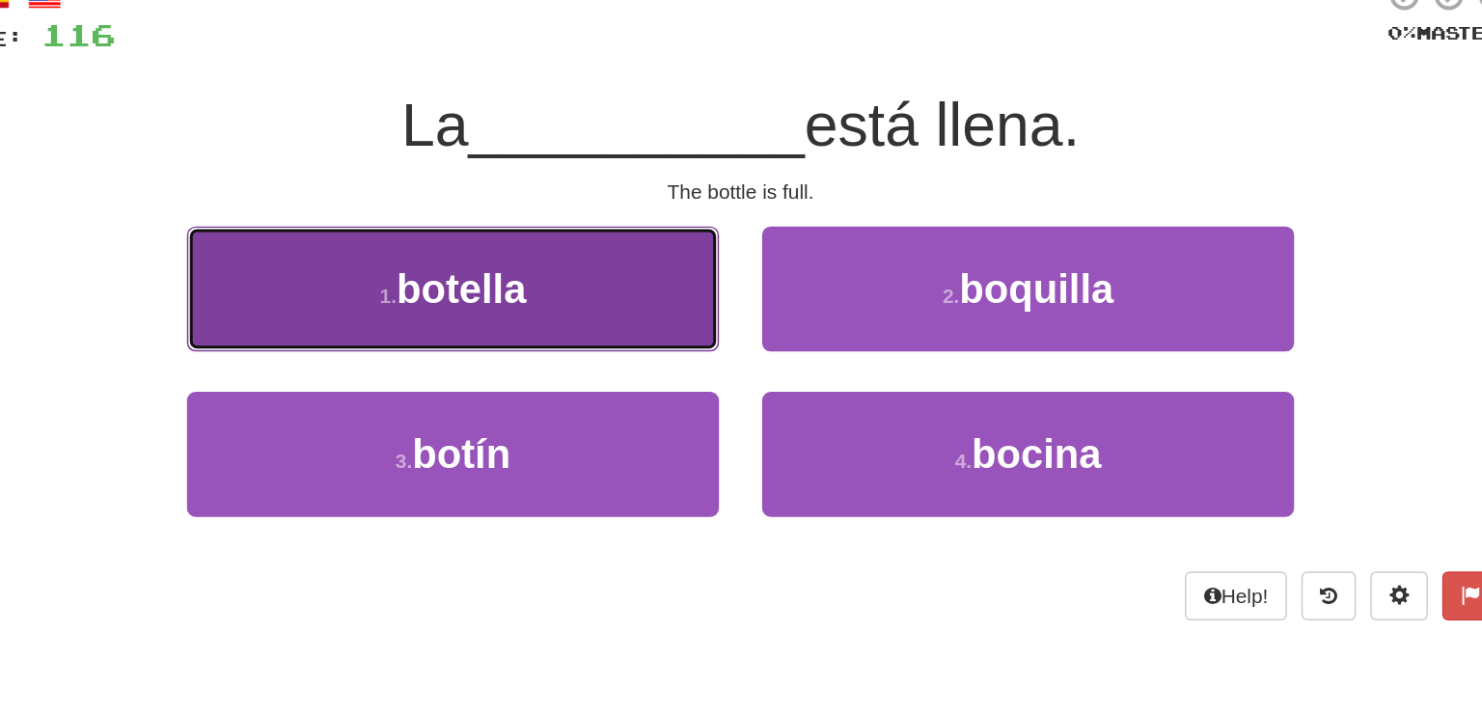
click at [549, 242] on span "botella" at bounding box center [553, 230] width 87 height 30
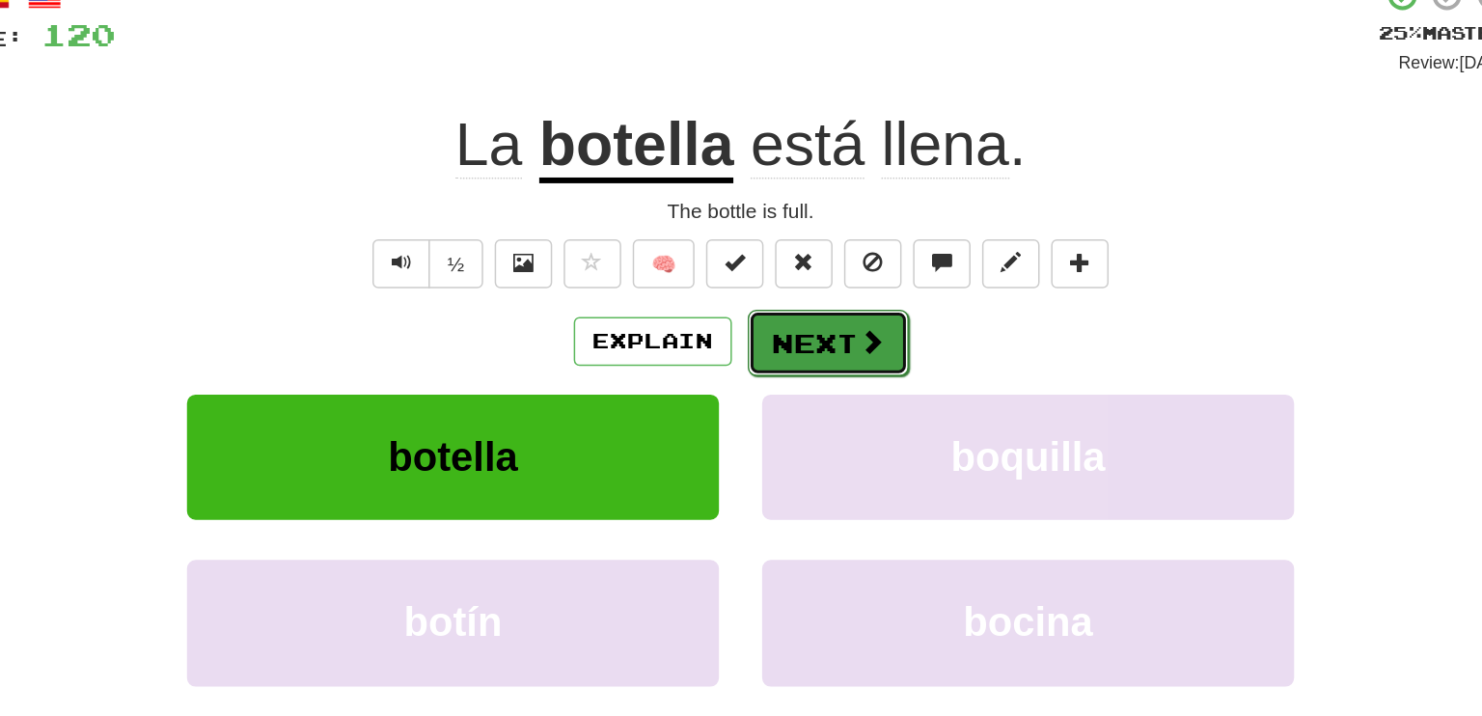
click at [783, 262] on button "Next" at bounding box center [800, 266] width 108 height 44
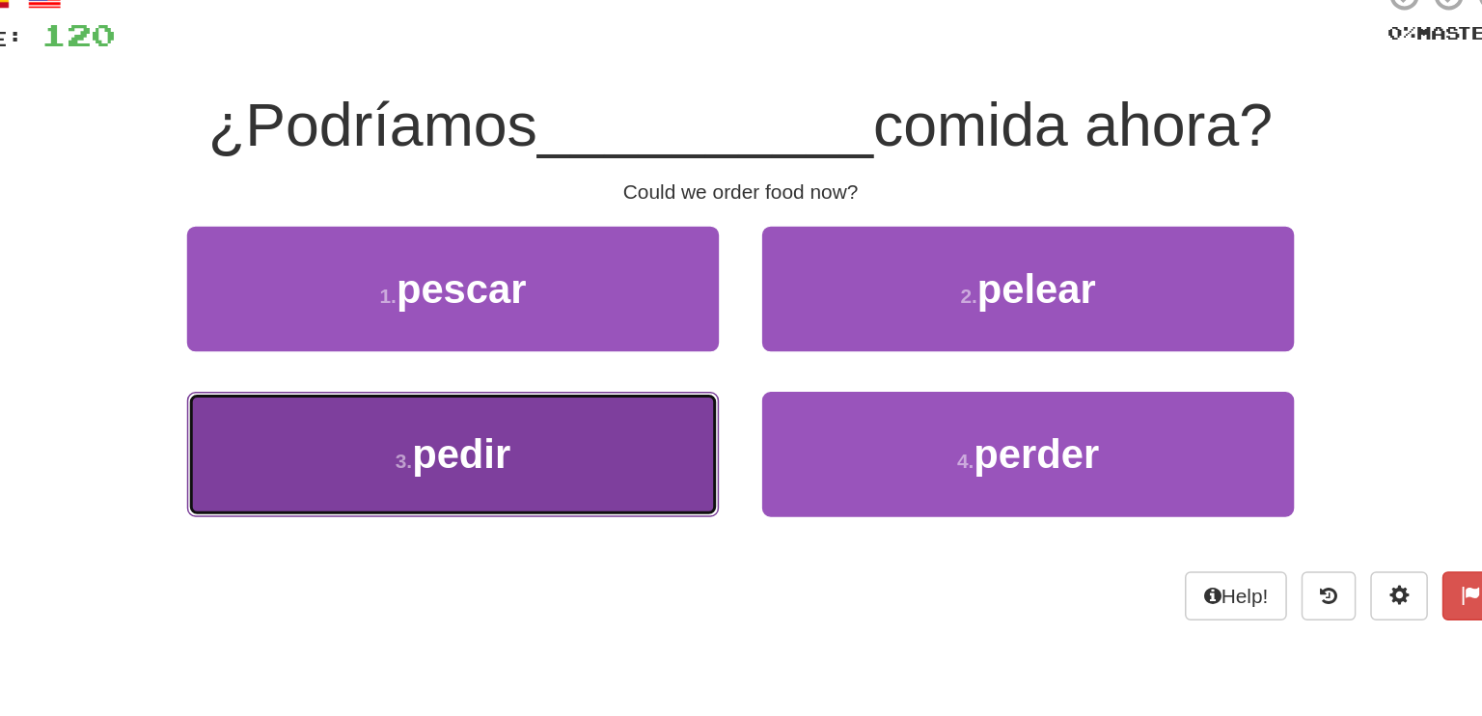
click at [602, 340] on button "3 . pedir" at bounding box center [548, 341] width 357 height 84
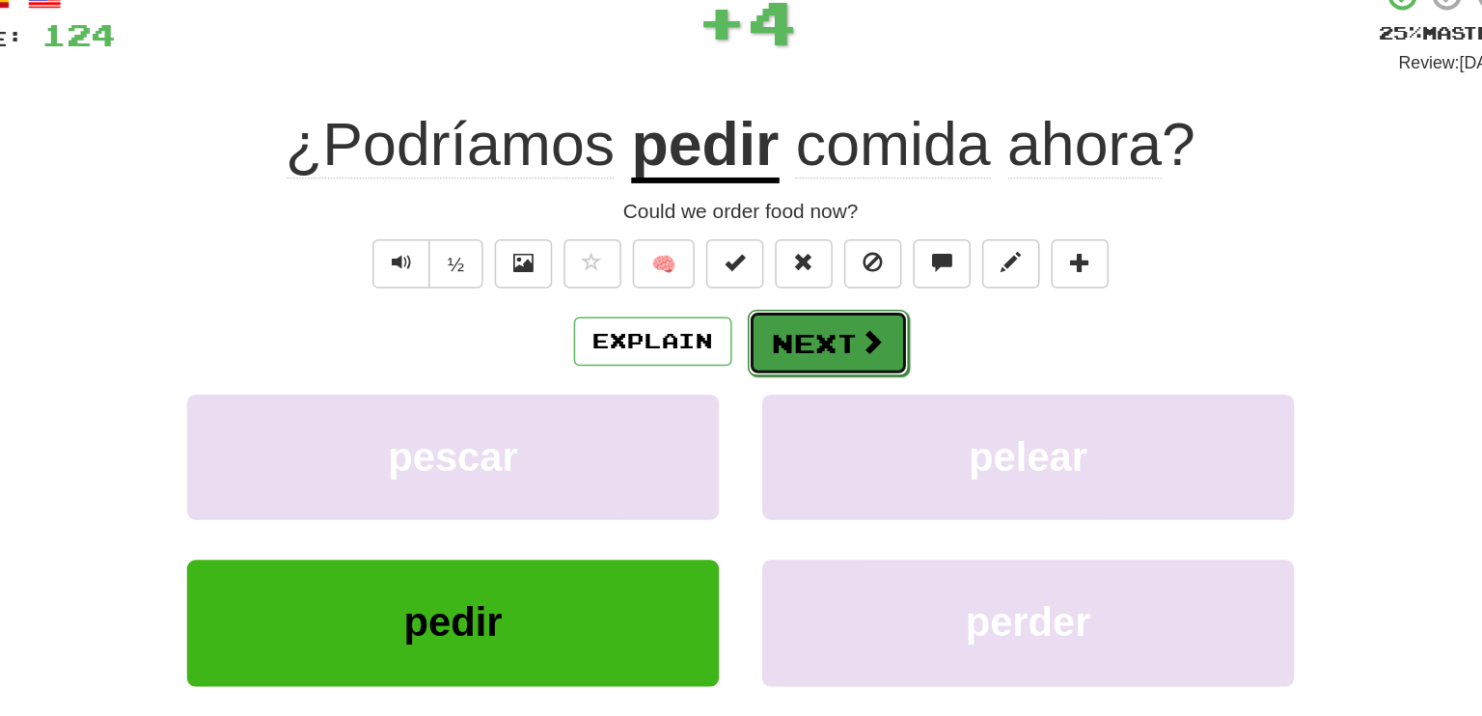
click at [795, 264] on button "Next" at bounding box center [800, 266] width 108 height 44
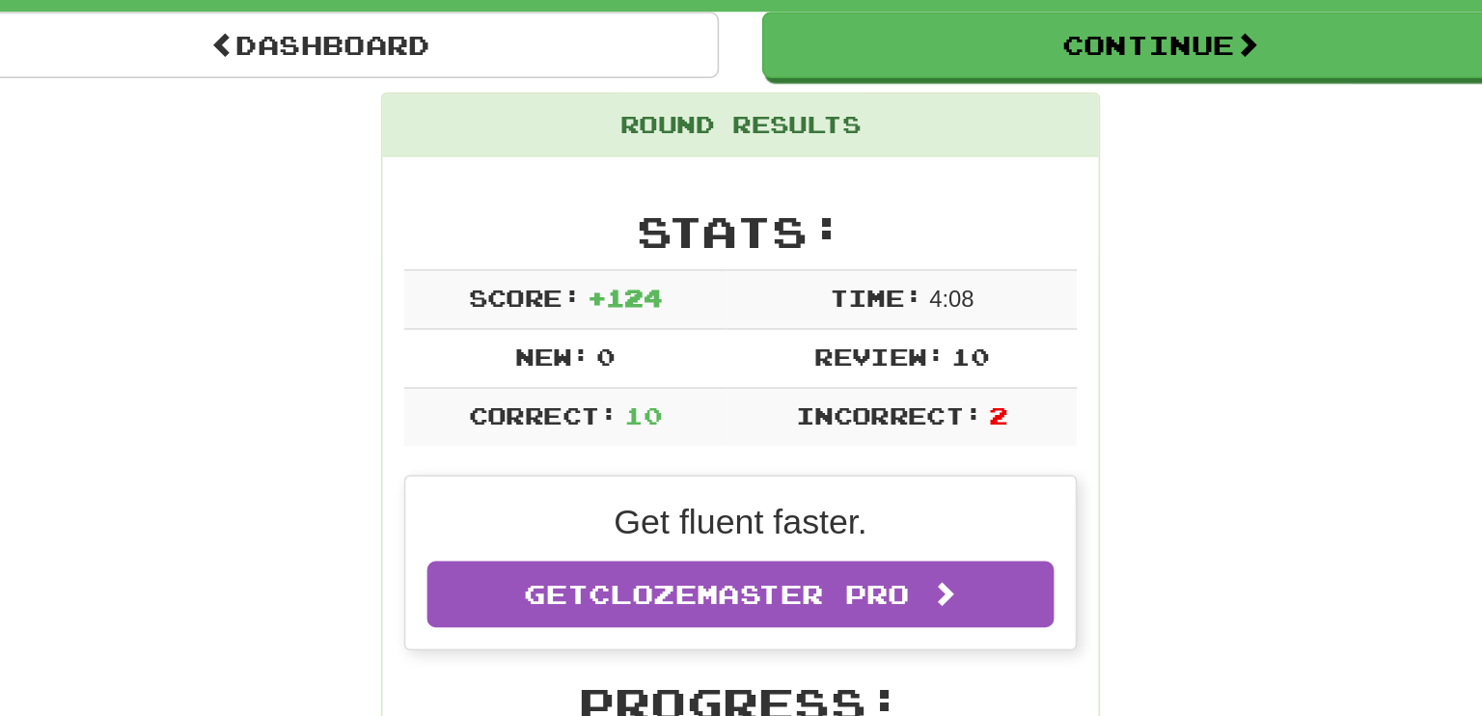
scroll to position [181, 0]
